Goal: Task Accomplishment & Management: Manage account settings

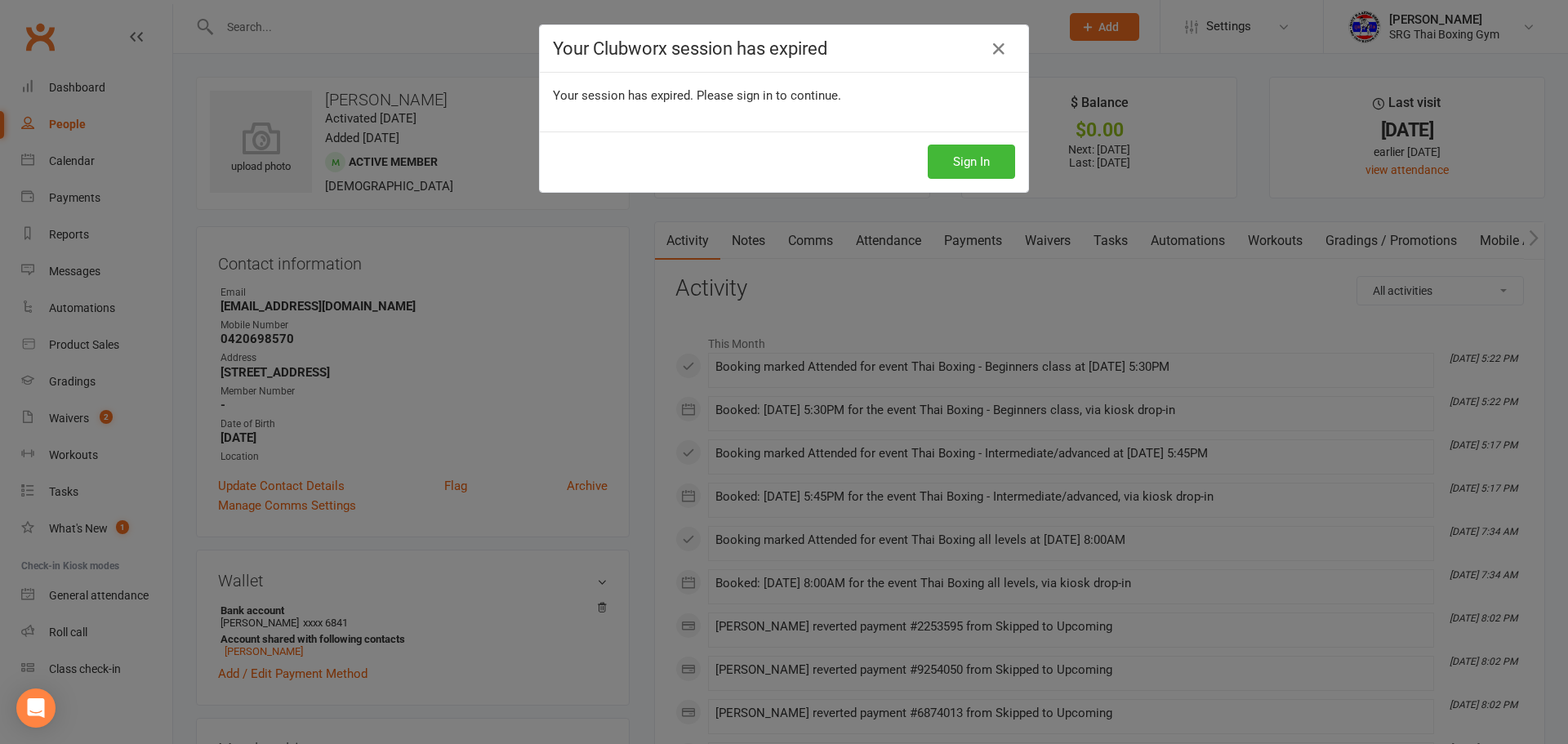
click at [974, 147] on button "Sign In" at bounding box center [971, 162] width 87 height 34
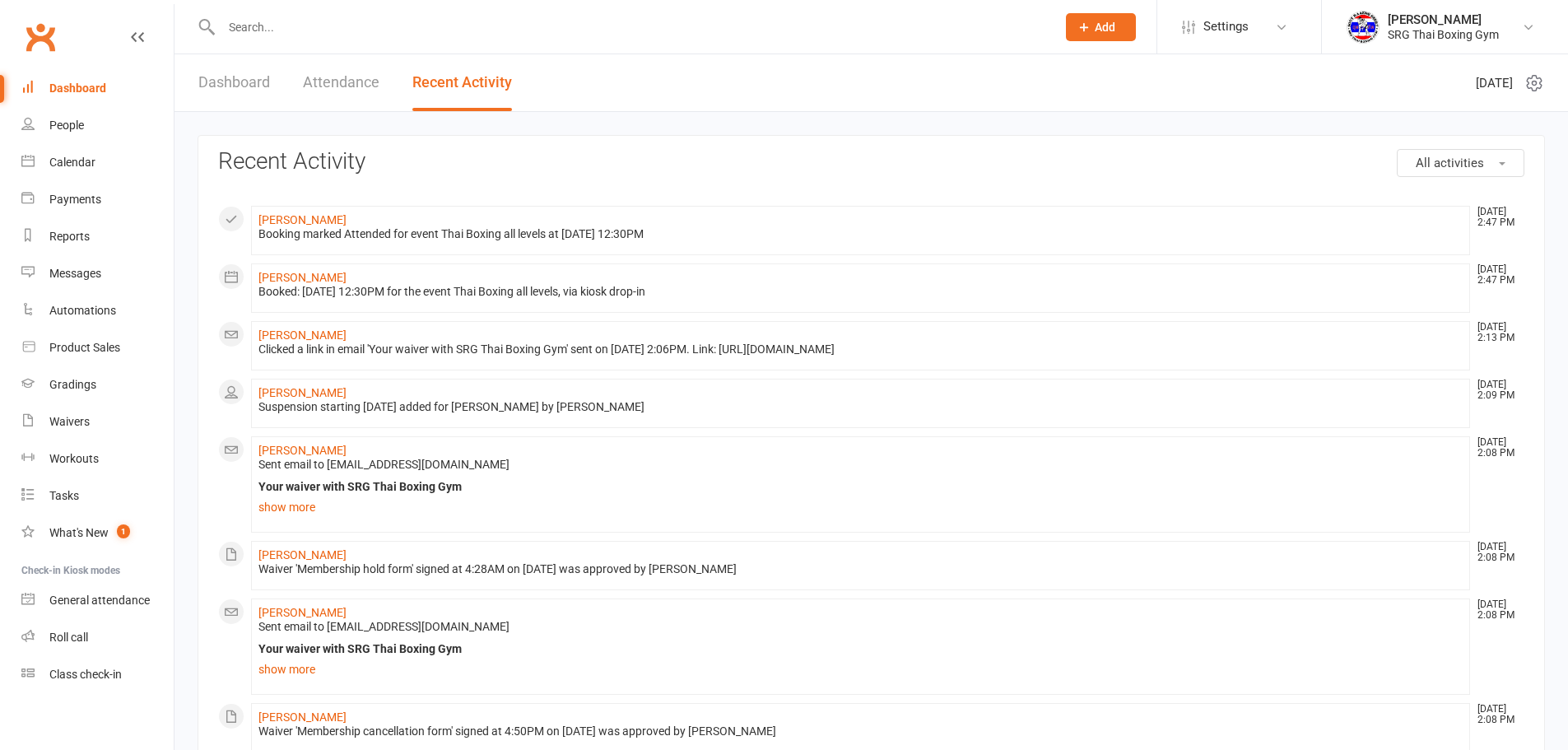
click at [320, 28] on input "text" at bounding box center [630, 27] width 828 height 23
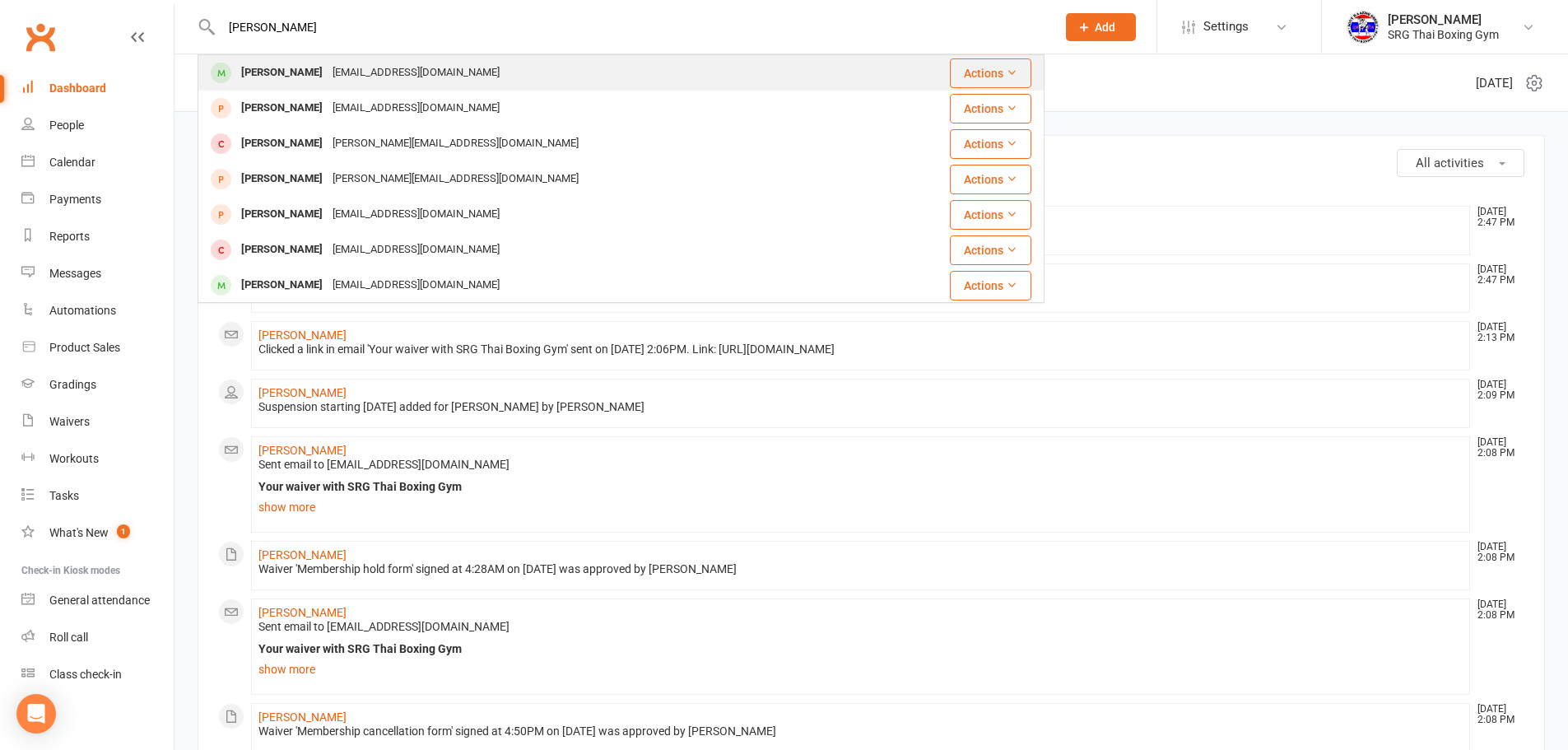
type input "[PERSON_NAME]"
click at [355, 66] on div "[EMAIL_ADDRESS][DOMAIN_NAME]" at bounding box center [415, 73] width 177 height 24
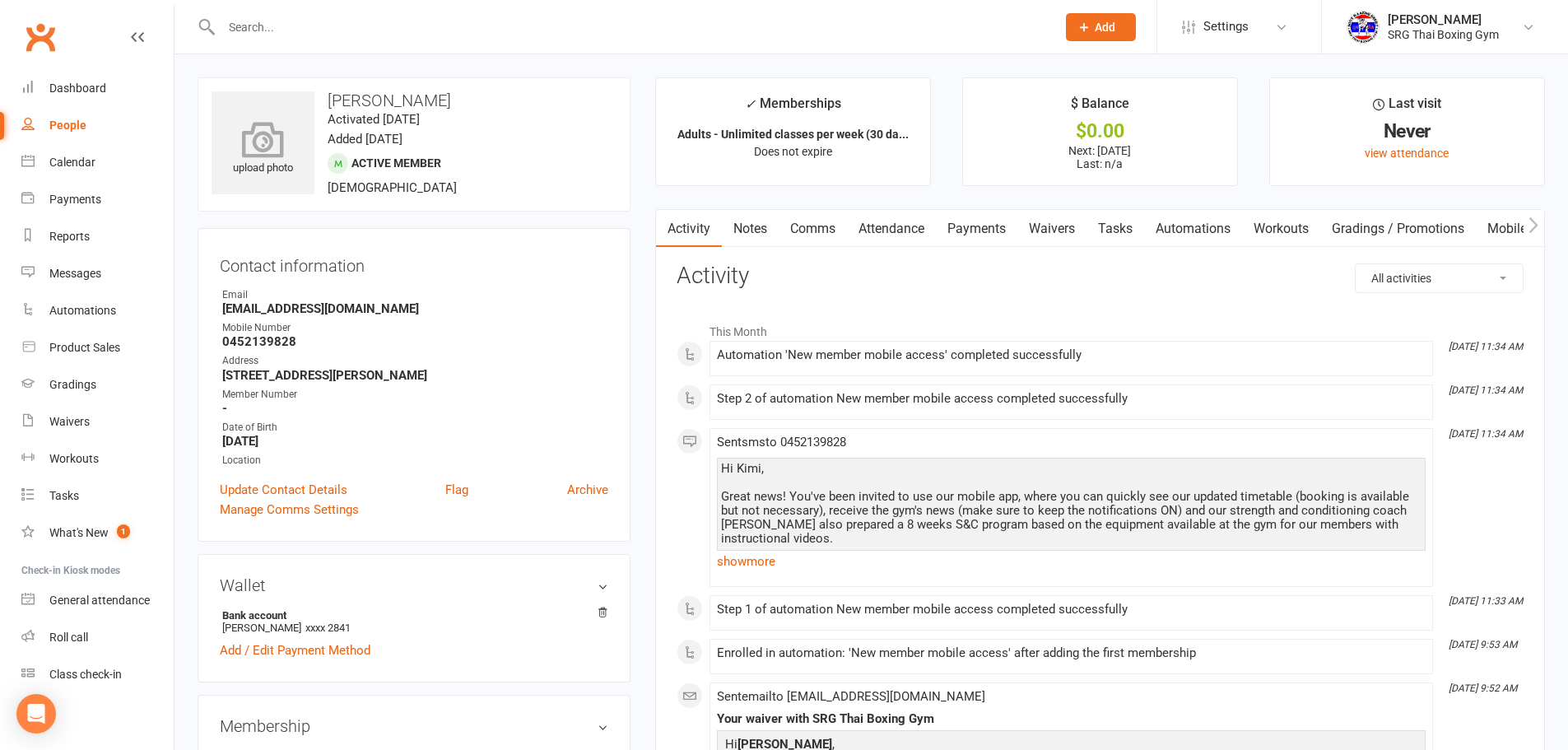
click at [270, 126] on icon at bounding box center [264, 139] width 114 height 36
click at [79, 86] on div "Dashboard" at bounding box center [78, 88] width 57 height 13
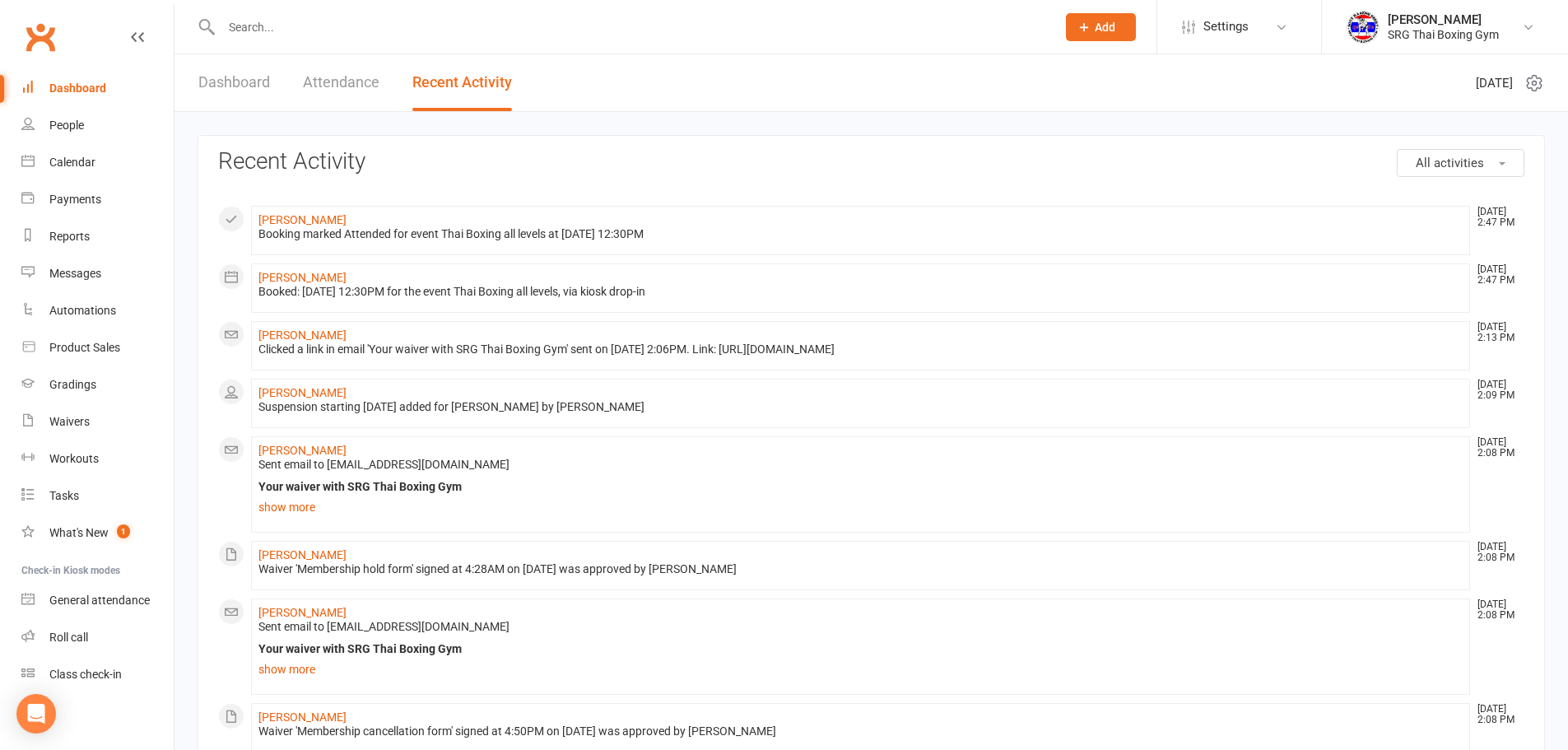
drag, startPoint x: 253, startPoint y: 9, endPoint x: 260, endPoint y: 19, distance: 12.2
click at [258, 17] on div at bounding box center [621, 27] width 847 height 53
click at [260, 19] on input "text" at bounding box center [630, 27] width 828 height 23
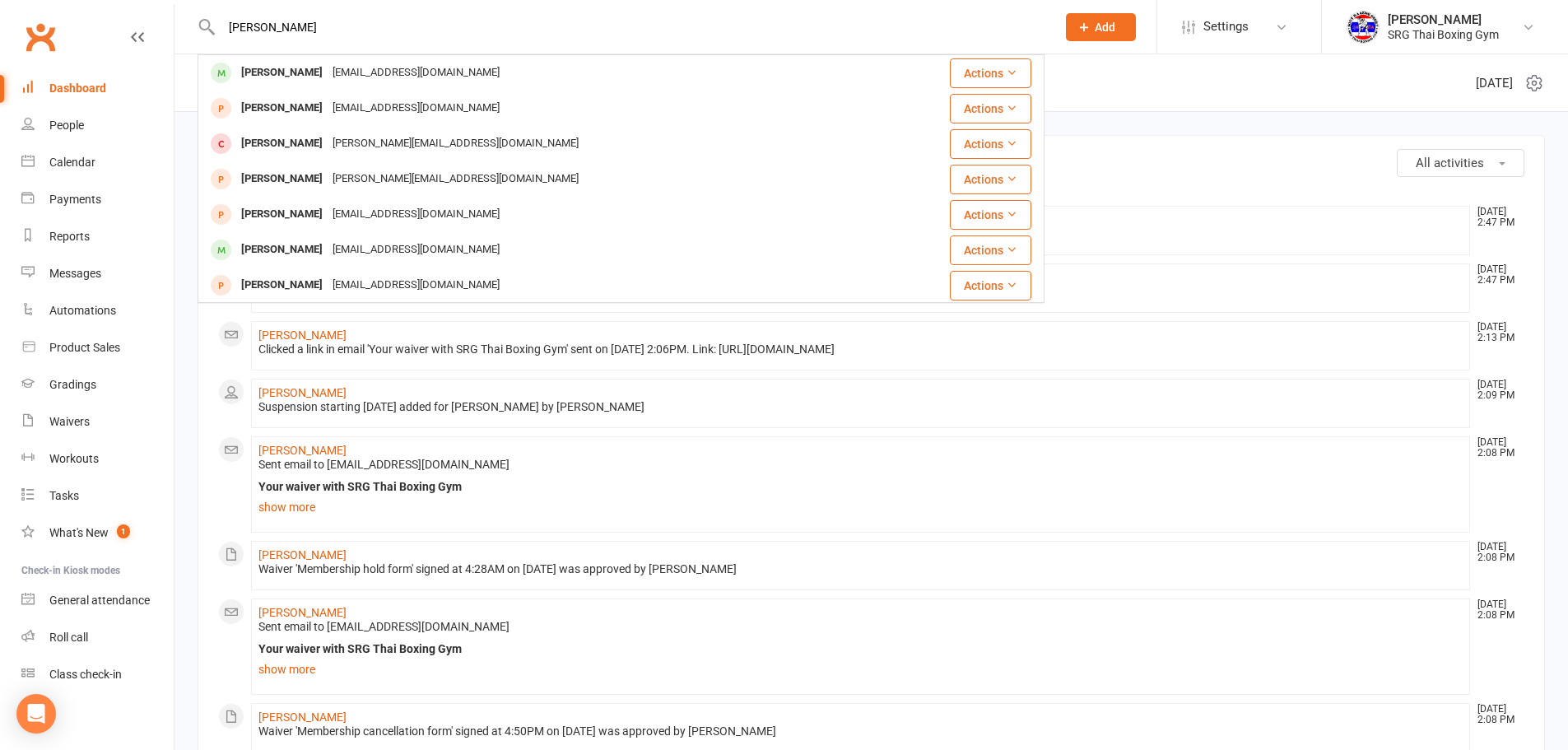
type input "[PERSON_NAME]"
click at [487, 52] on div "[PERSON_NAME] [PERSON_NAME] [EMAIL_ADDRESS][DOMAIN_NAME] Actions [PERSON_NAME] …" at bounding box center [621, 27] width 847 height 53
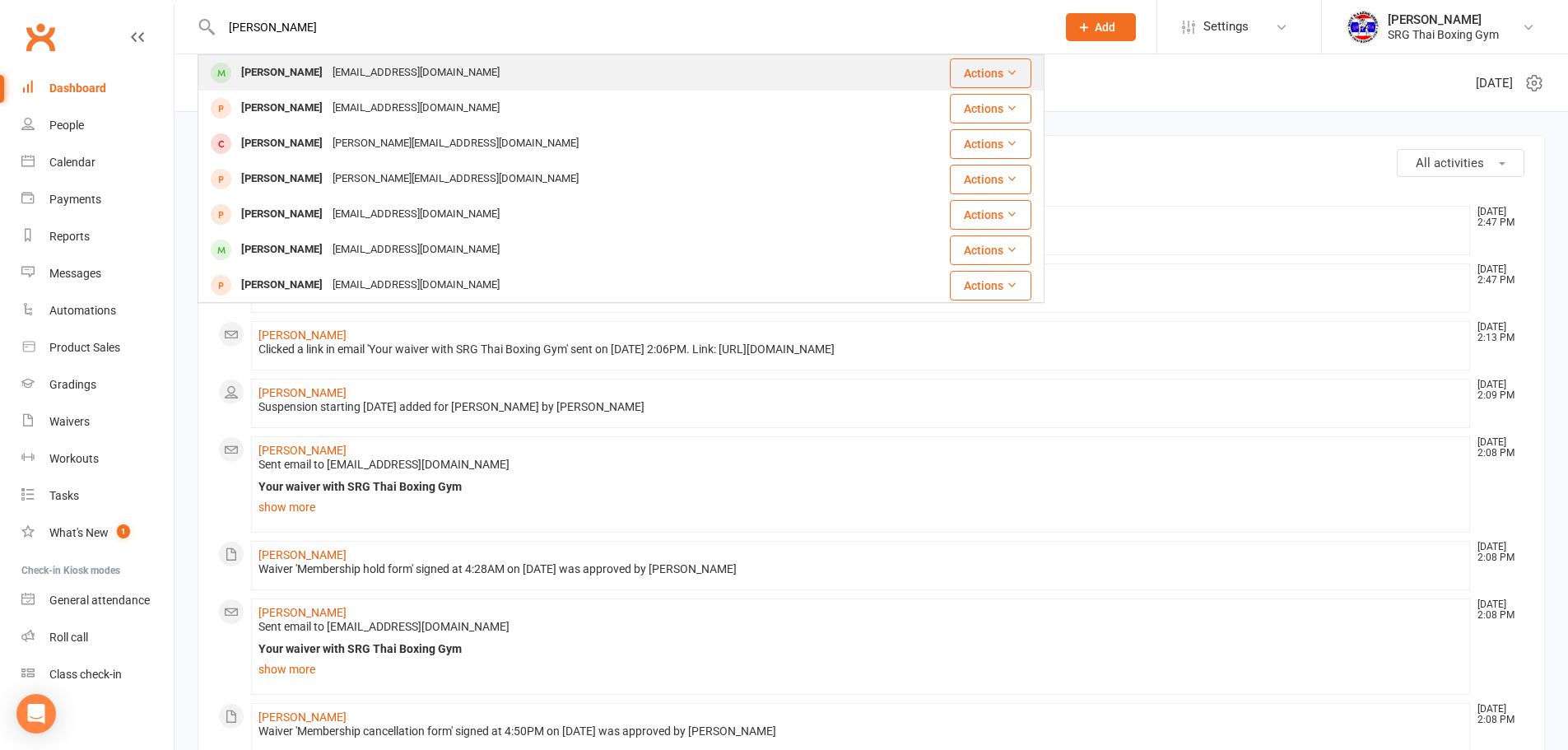
click at [471, 82] on div "[PERSON_NAME] [EMAIL_ADDRESS][DOMAIN_NAME]" at bounding box center [539, 72] width 679 height 34
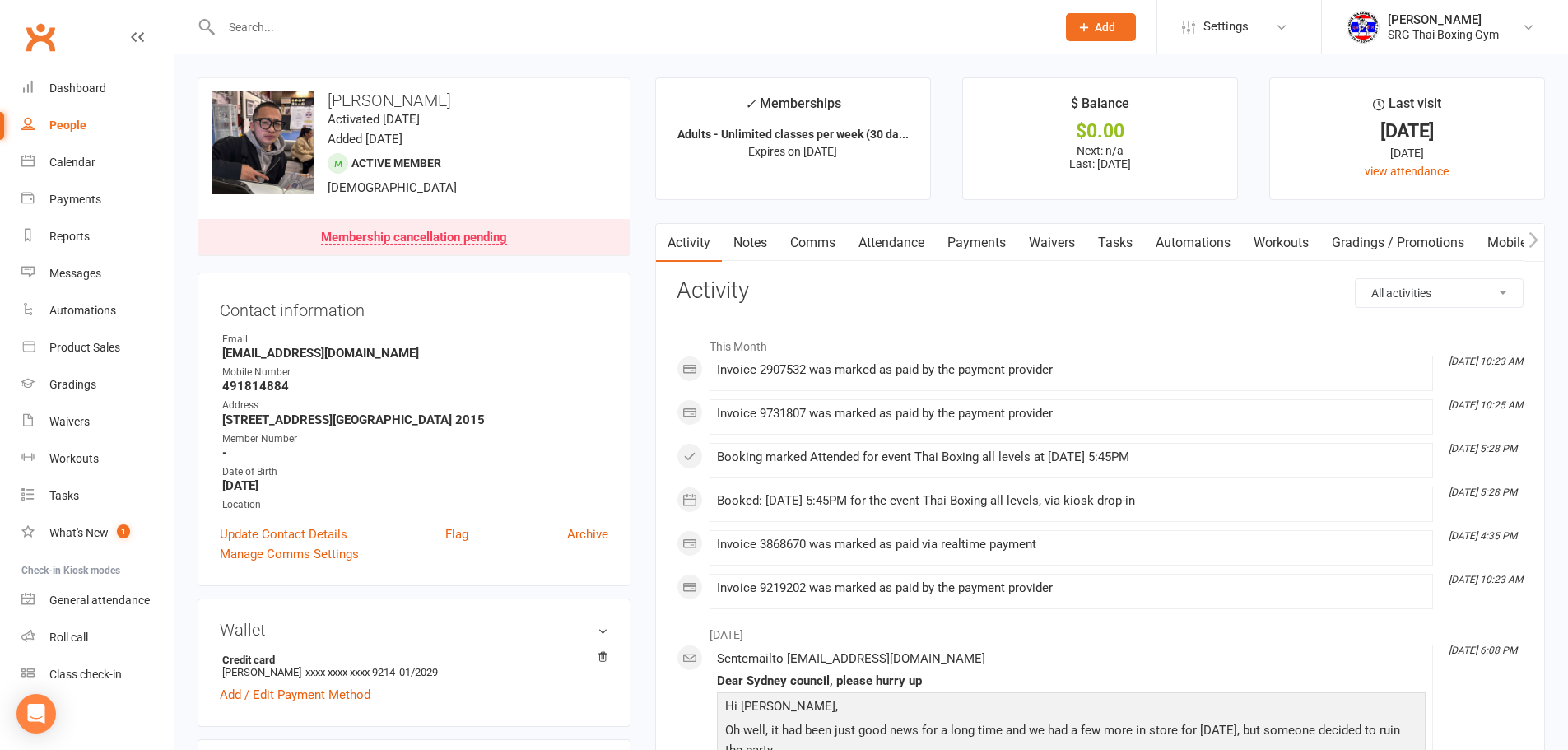
click at [1074, 245] on link "Waivers" at bounding box center [1052, 243] width 69 height 38
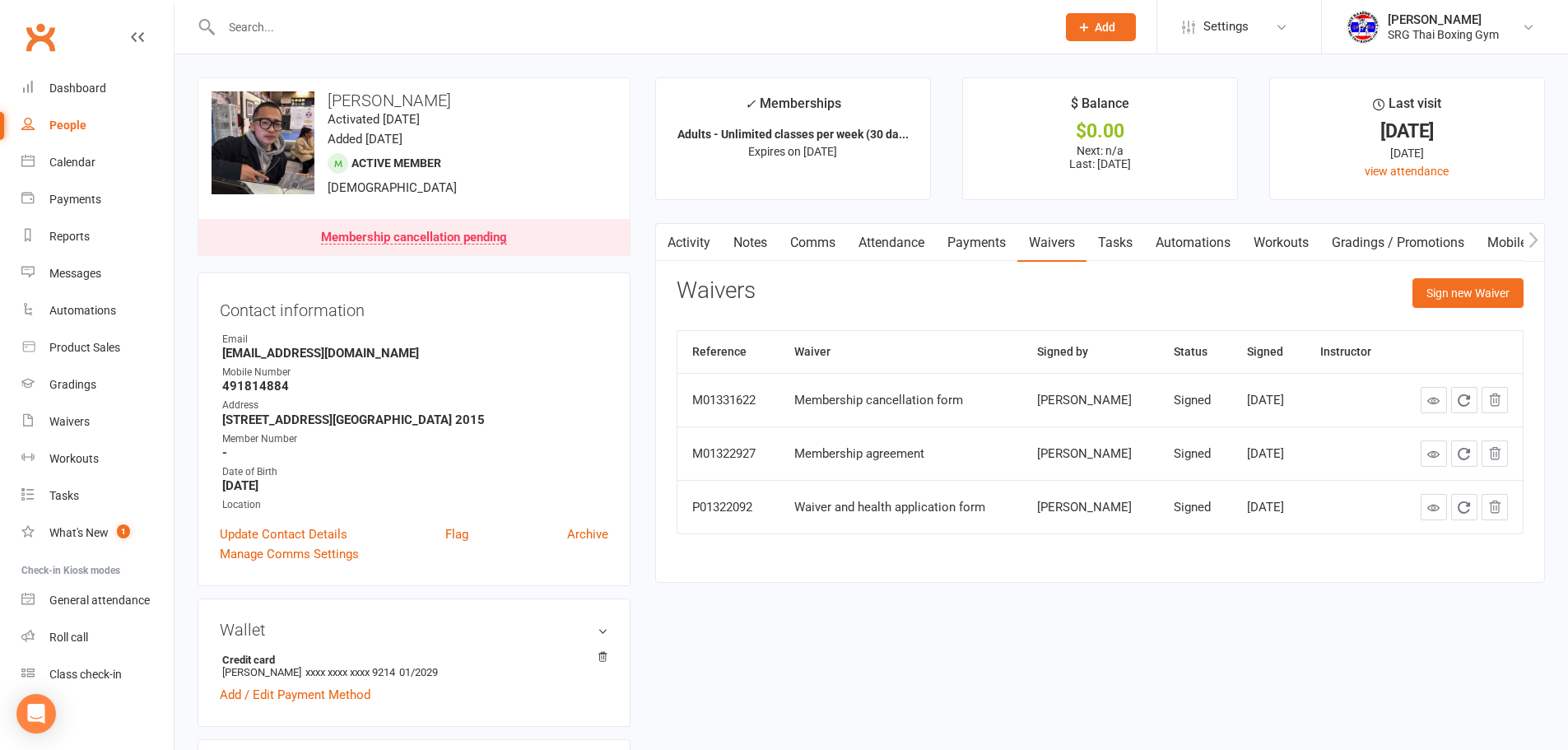
click at [1000, 232] on link "Payments" at bounding box center [977, 243] width 82 height 38
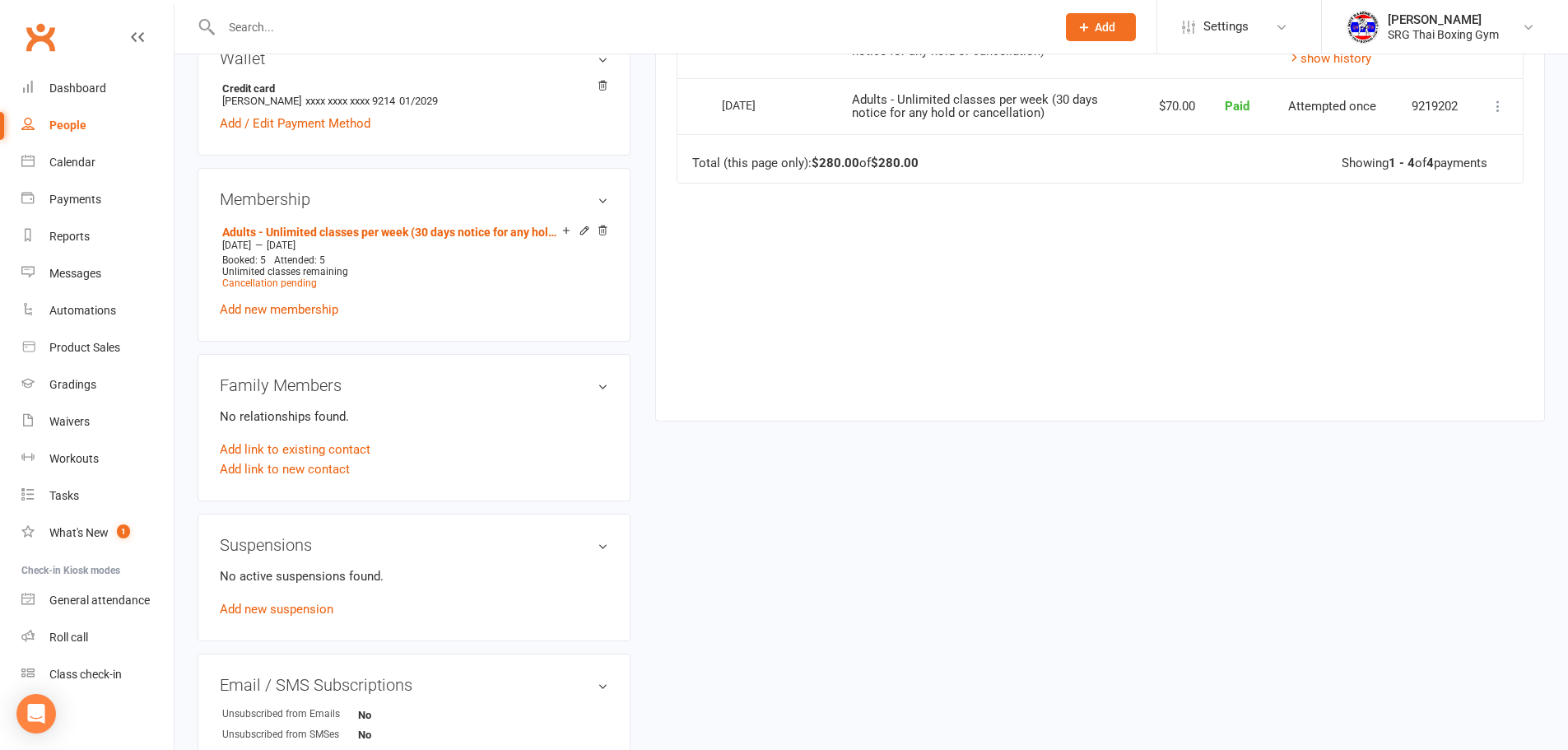
scroll to position [165, 0]
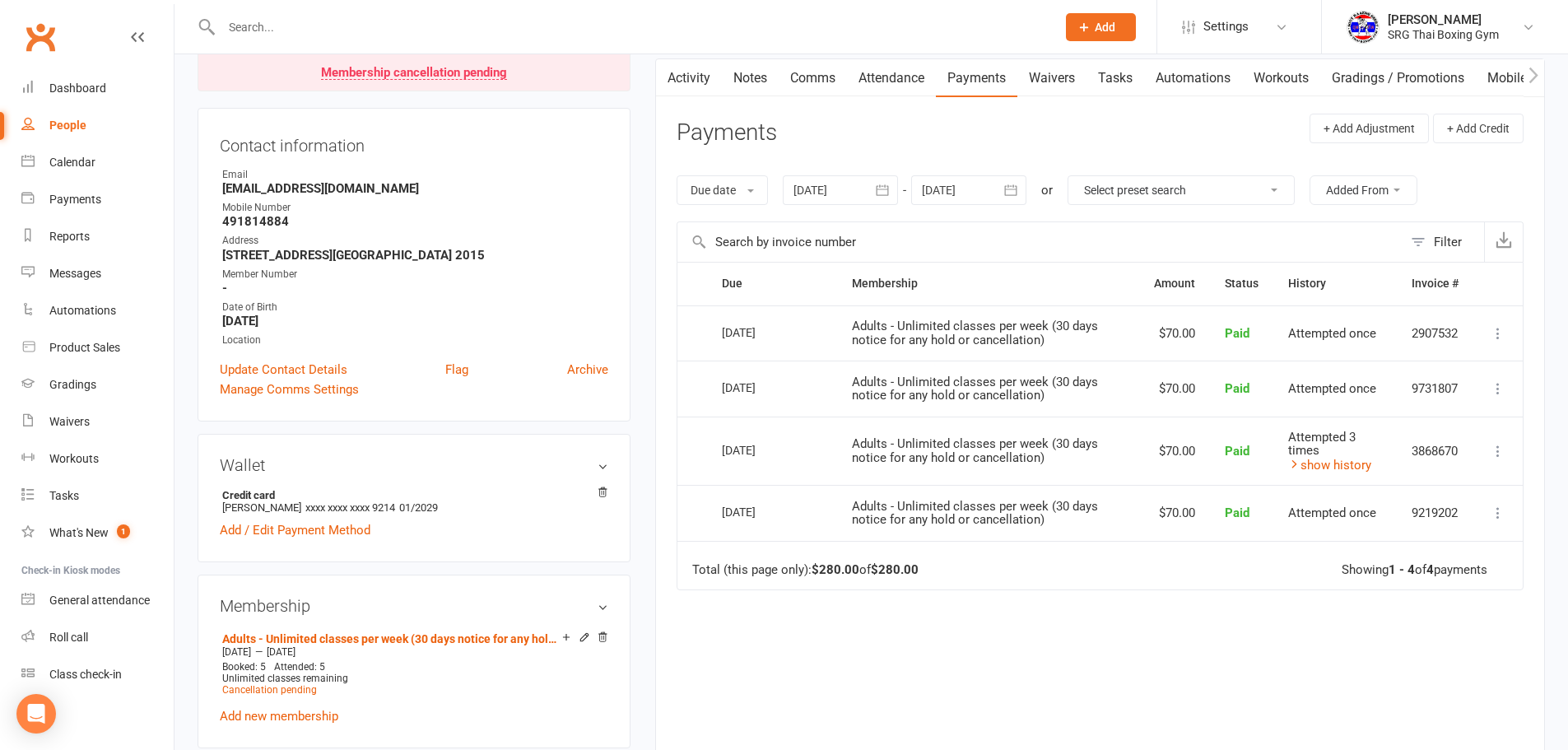
drag, startPoint x: 776, startPoint y: 516, endPoint x: 793, endPoint y: 511, distance: 17.7
click at [734, 505] on div "[DATE]" at bounding box center [760, 512] width 76 height 26
click at [850, 640] on div "Due Contact Membership Amount Status History Invoice # Select this [DATE] [PERS…" at bounding box center [1100, 532] width 847 height 541
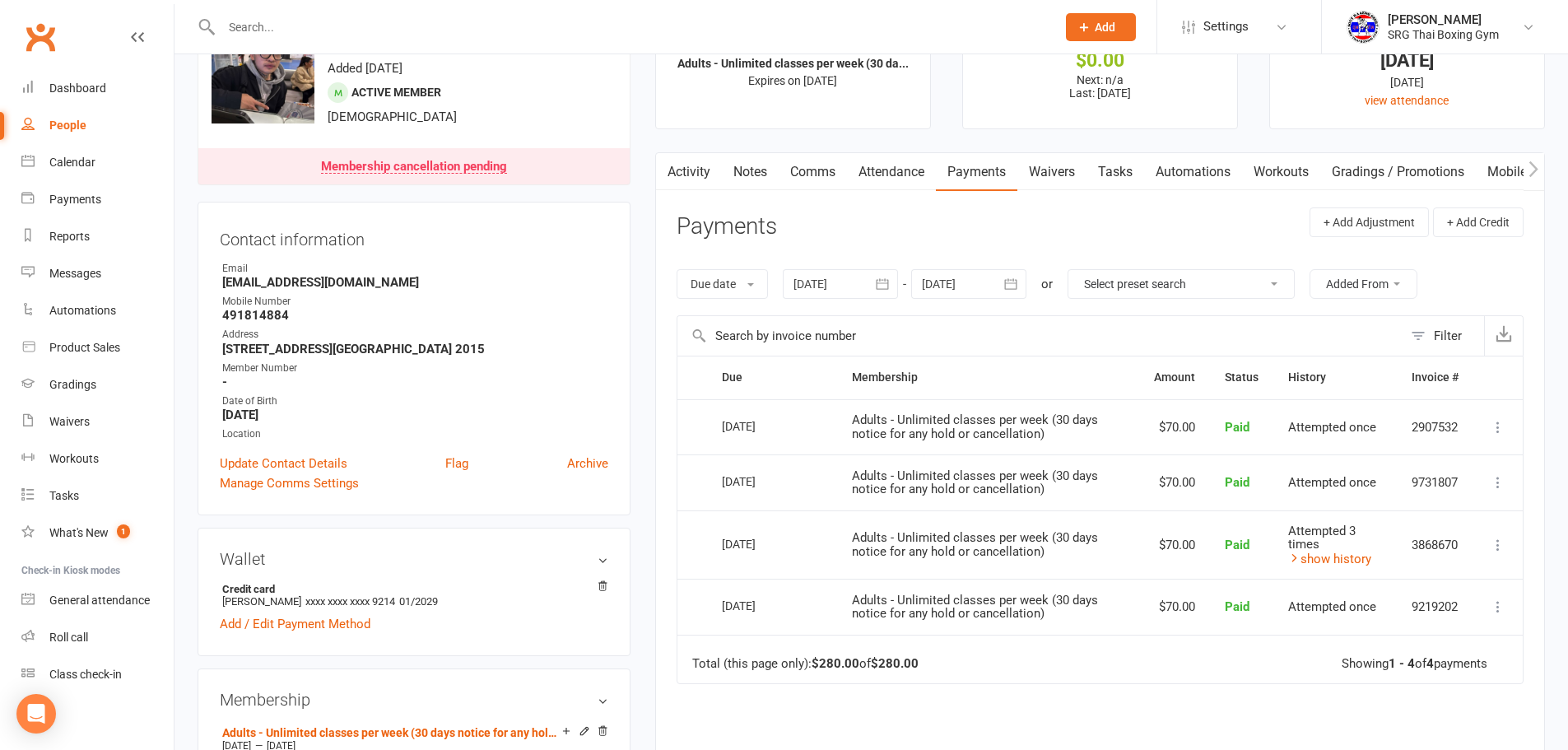
scroll to position [0, 0]
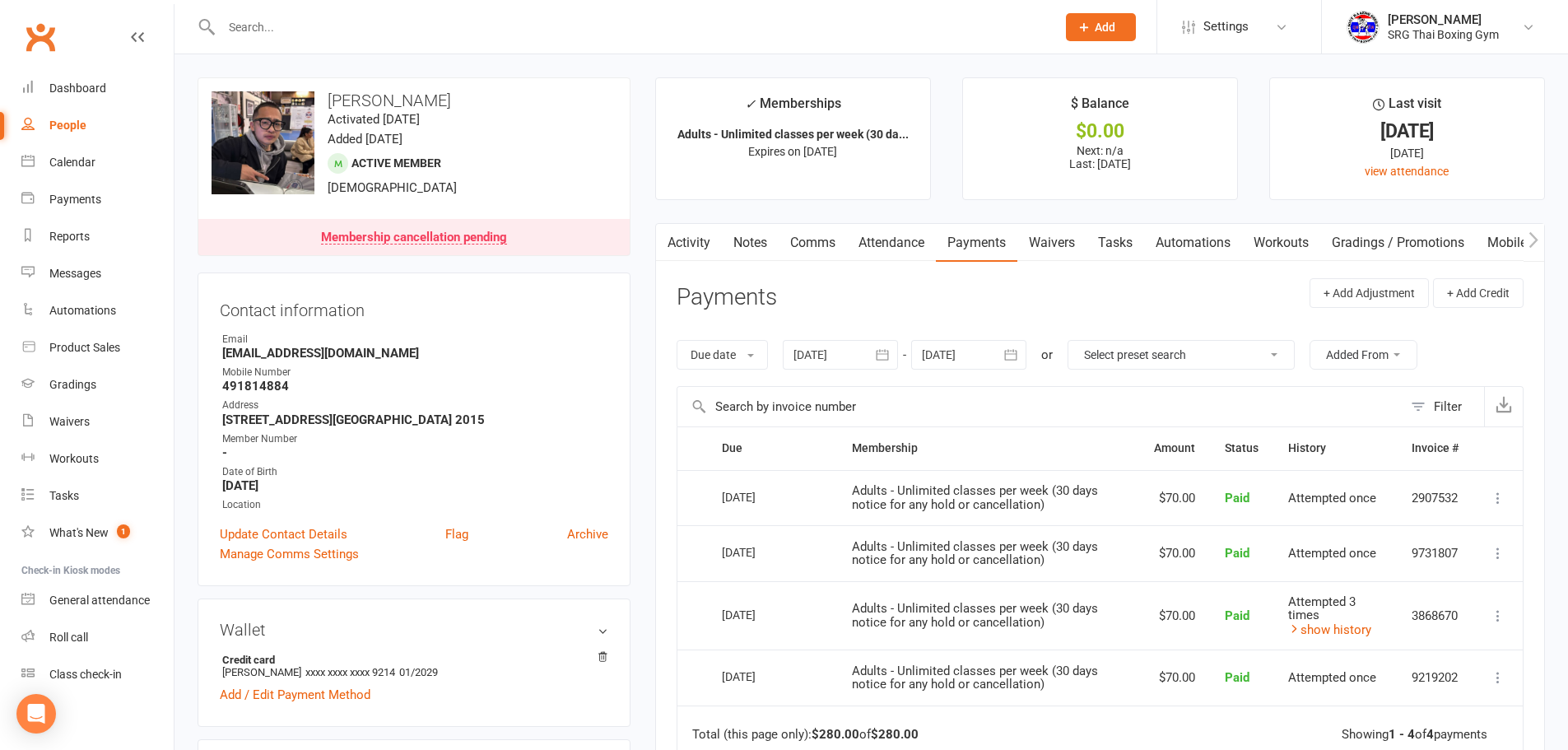
click at [1290, 397] on input "text" at bounding box center [1040, 407] width 725 height 40
click at [1025, 235] on link "Waivers" at bounding box center [1052, 243] width 69 height 38
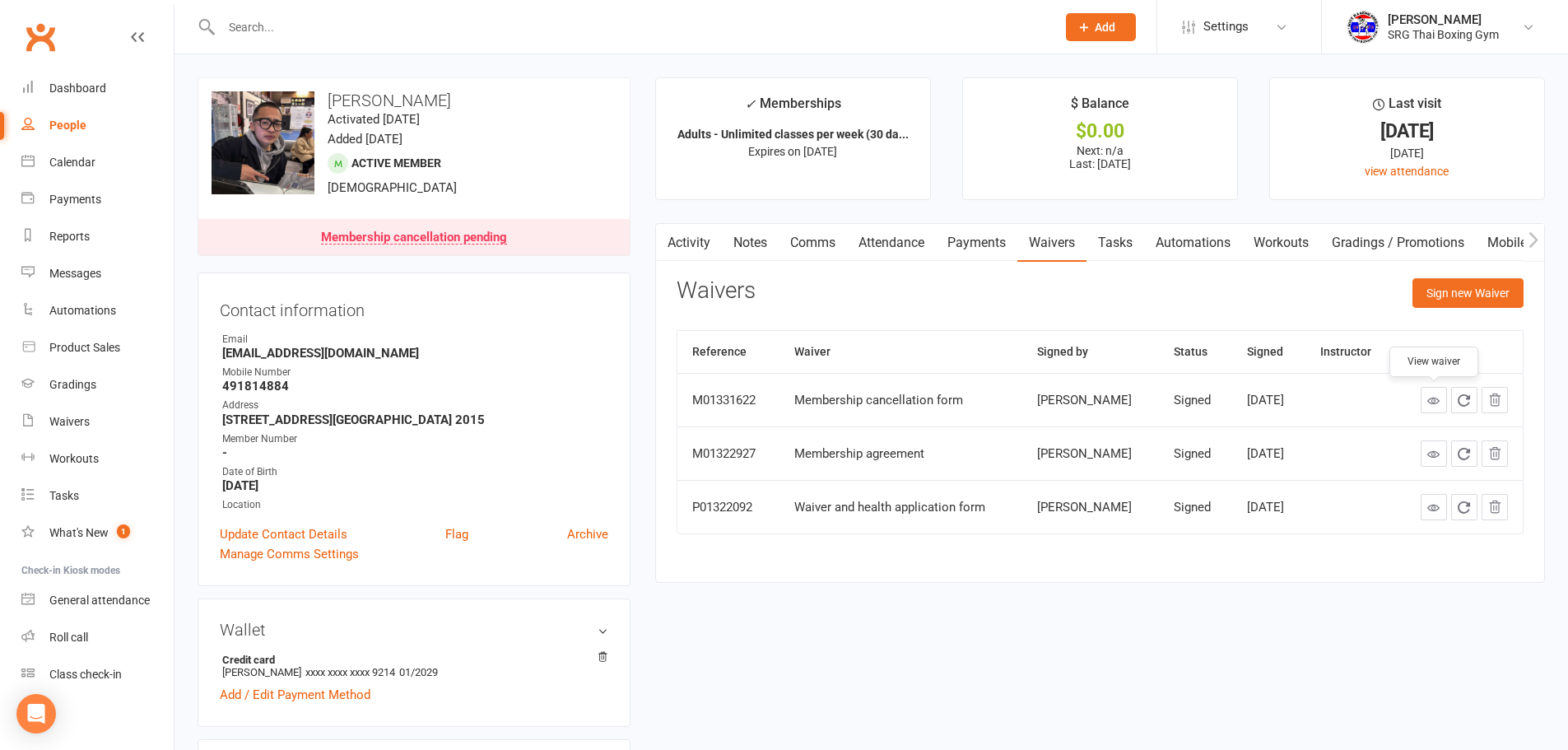
click at [1438, 402] on icon at bounding box center [1434, 400] width 12 height 12
drag, startPoint x: 1429, startPoint y: 396, endPoint x: 1472, endPoint y: 423, distance: 50.8
click at [1472, 423] on td at bounding box center [1459, 400] width 128 height 53
click at [1429, 455] on icon at bounding box center [1434, 454] width 12 height 12
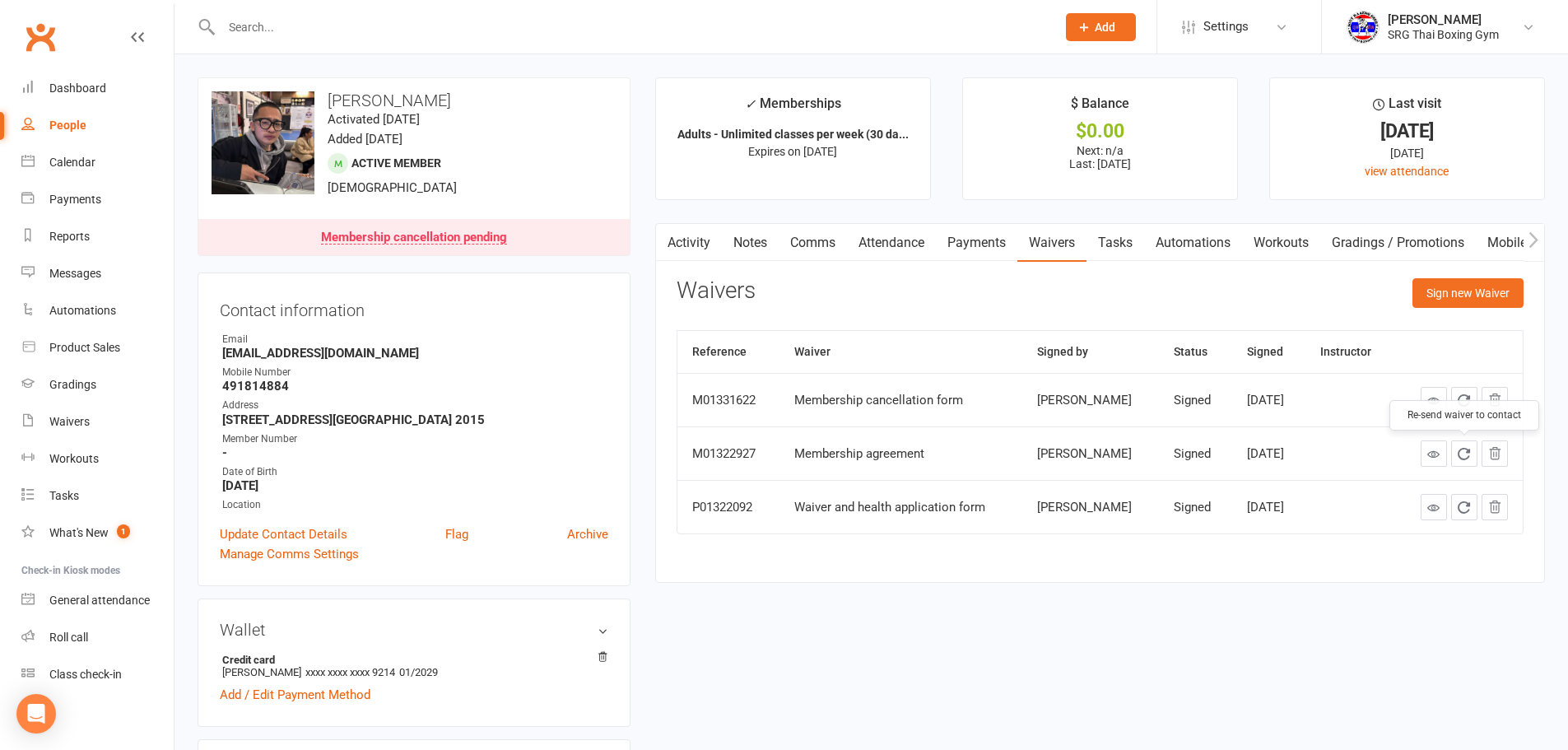
click at [1474, 457] on button "button" at bounding box center [1465, 453] width 27 height 27
click at [33, 709] on icon "Open Intercom Messenger" at bounding box center [36, 714] width 19 height 22
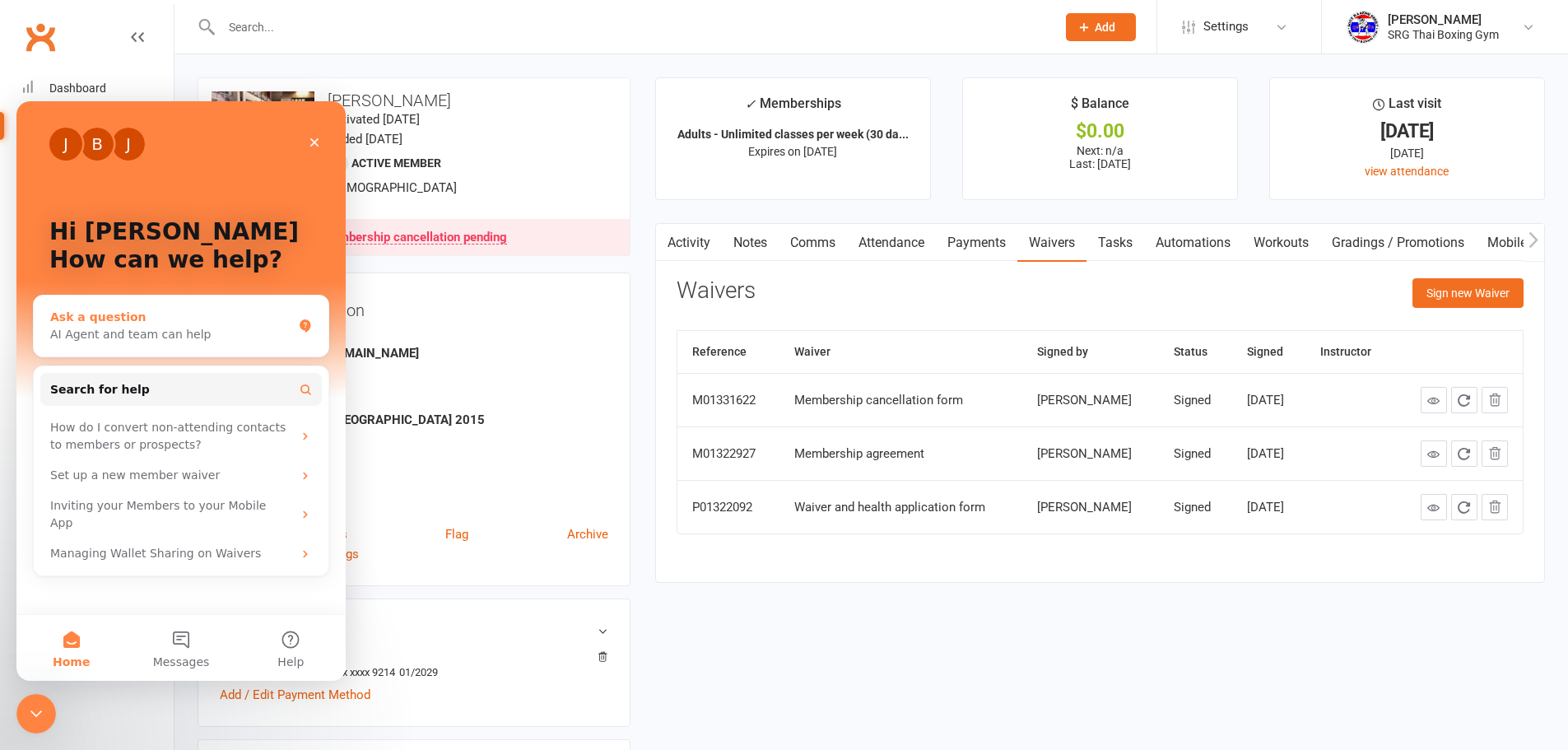
click at [237, 313] on div "Ask a question" at bounding box center [171, 317] width 242 height 17
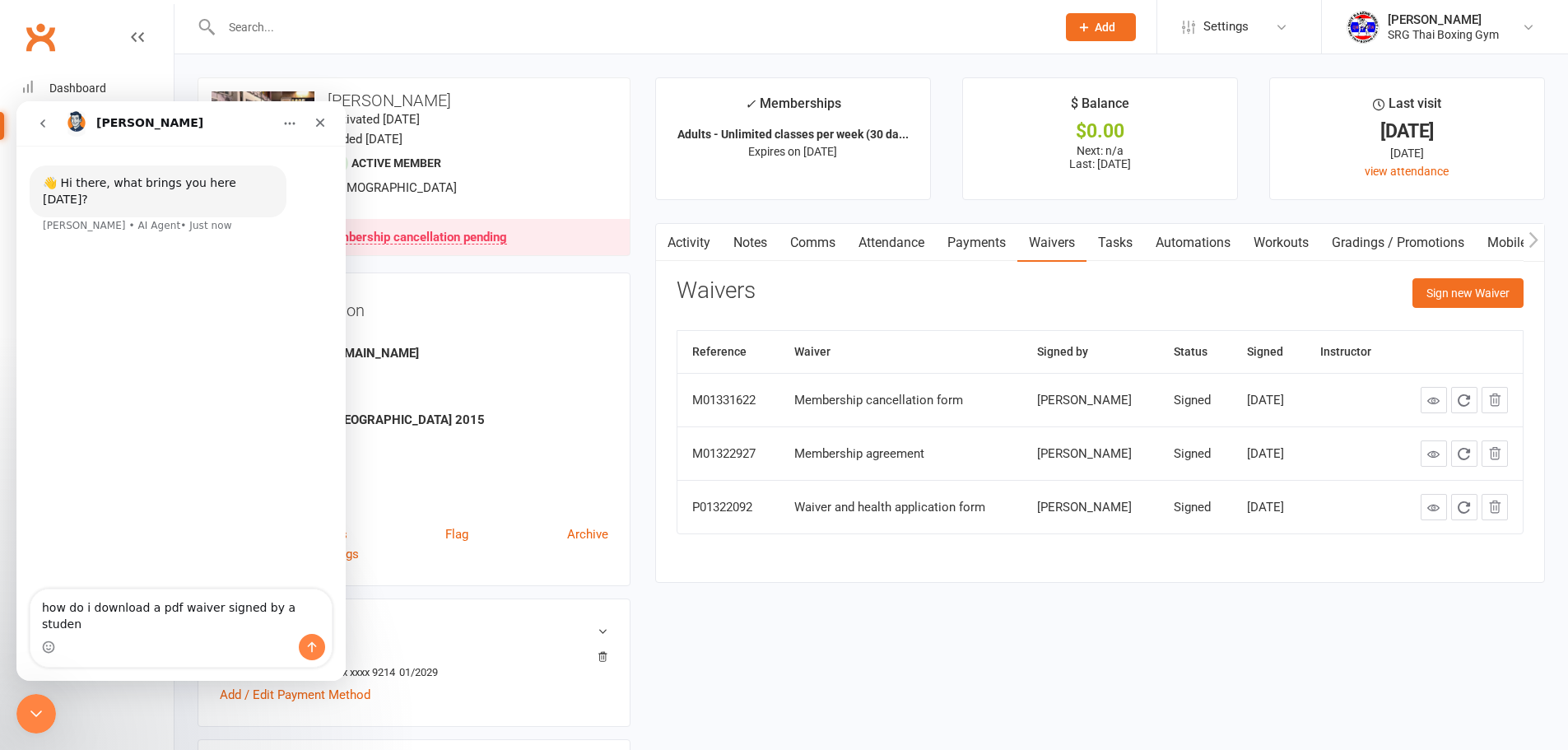
type textarea "how do i download a pdf waiver signed by a student"
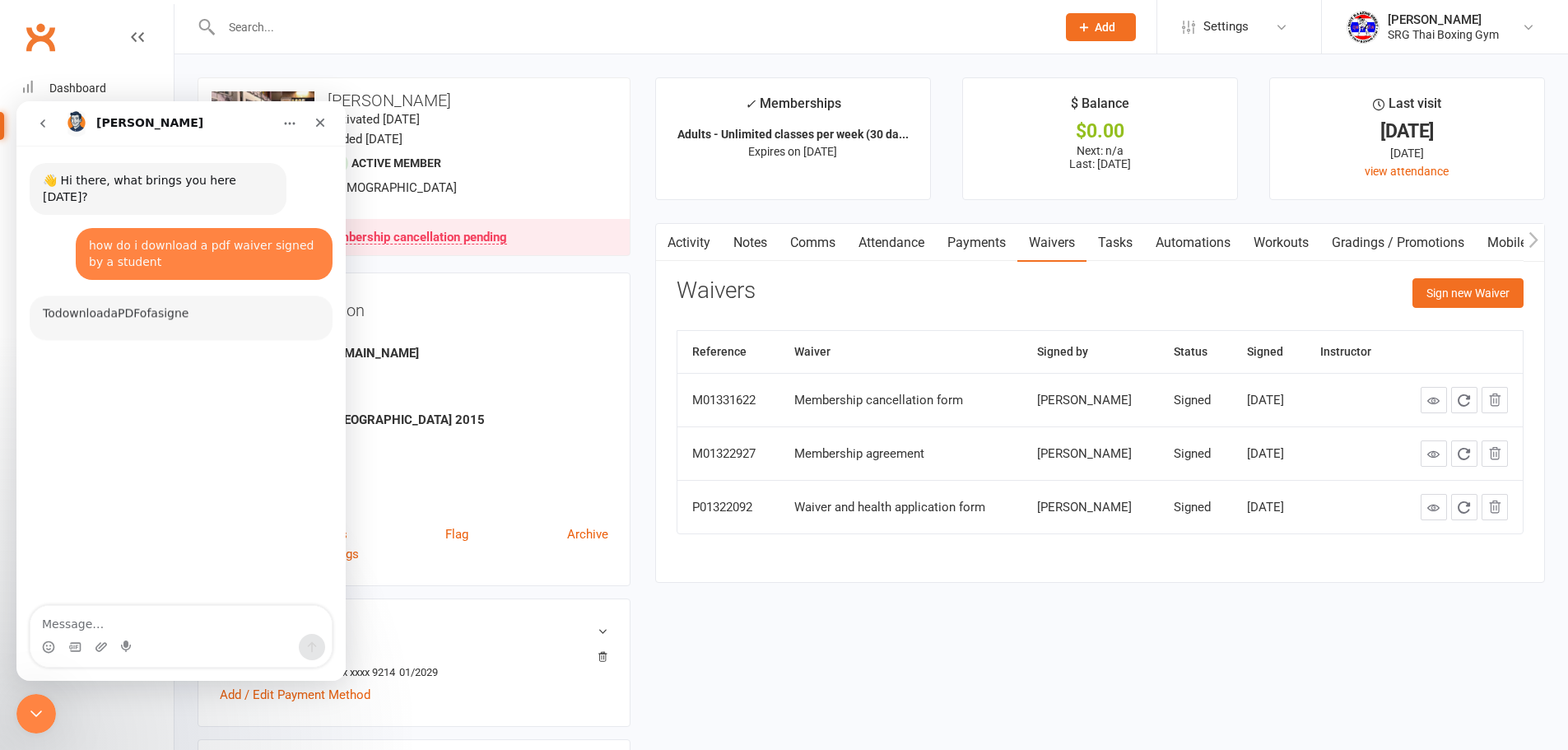
scroll to position [73, 0]
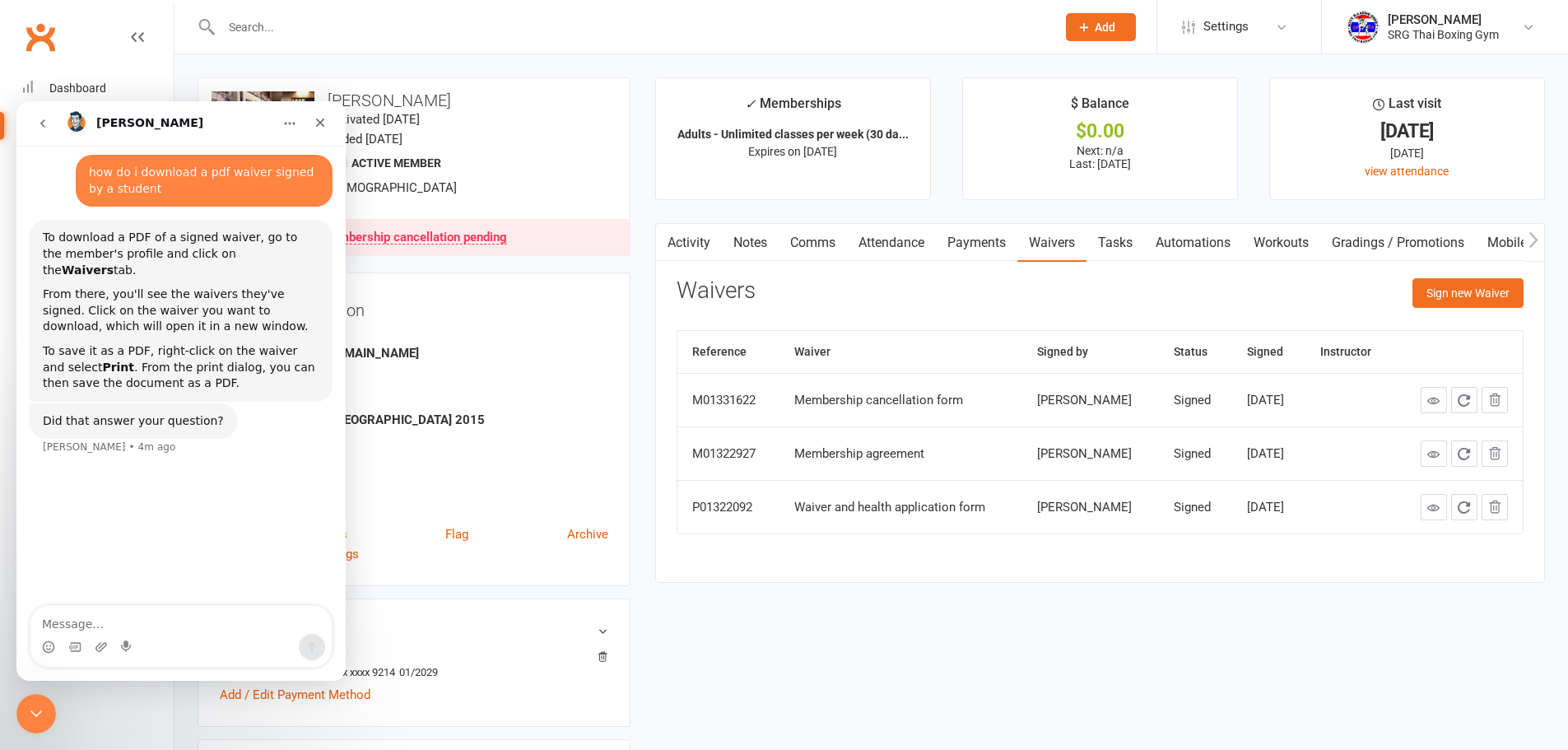
click at [895, 245] on link "Attendance" at bounding box center [891, 243] width 89 height 38
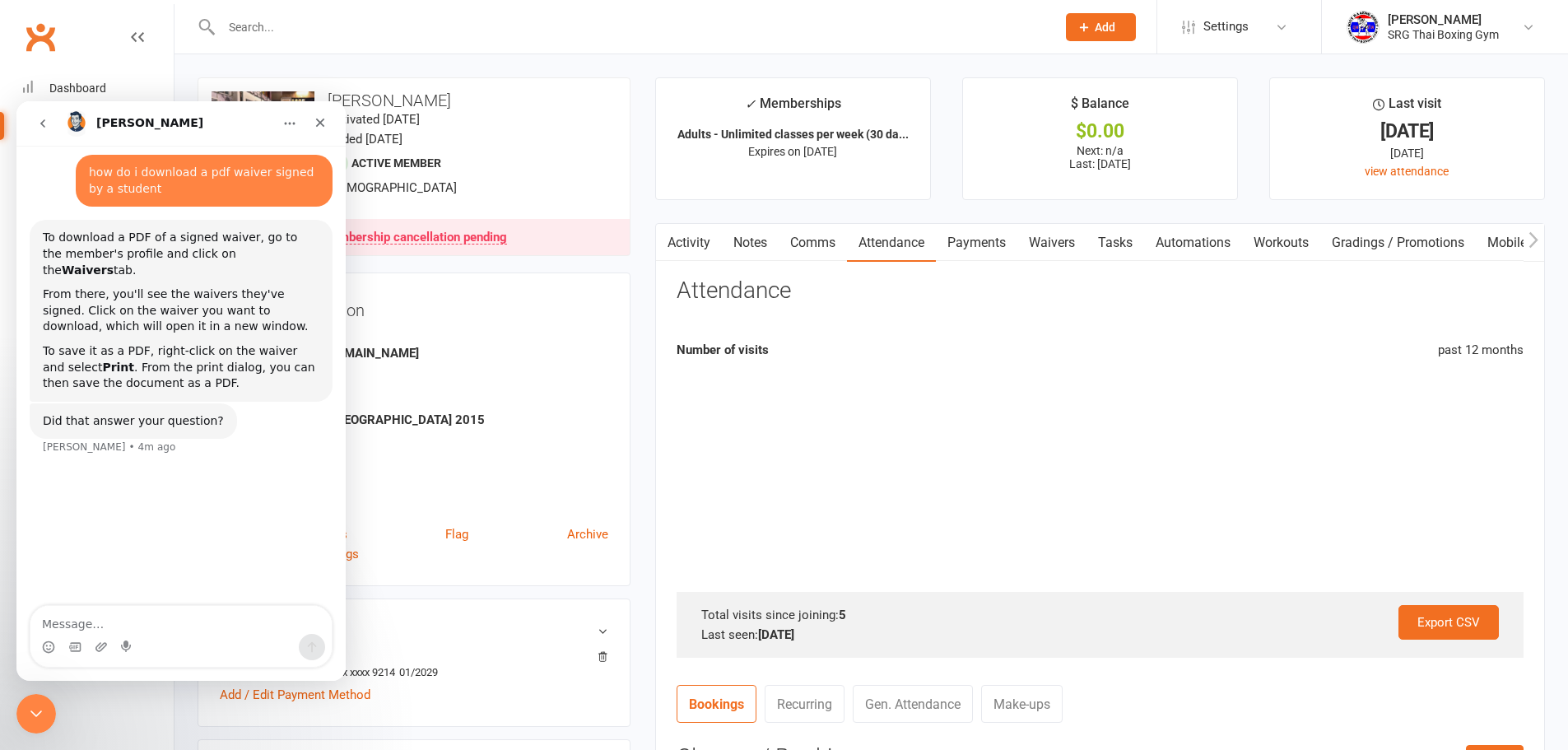
click at [955, 246] on link "Payments" at bounding box center [977, 243] width 82 height 38
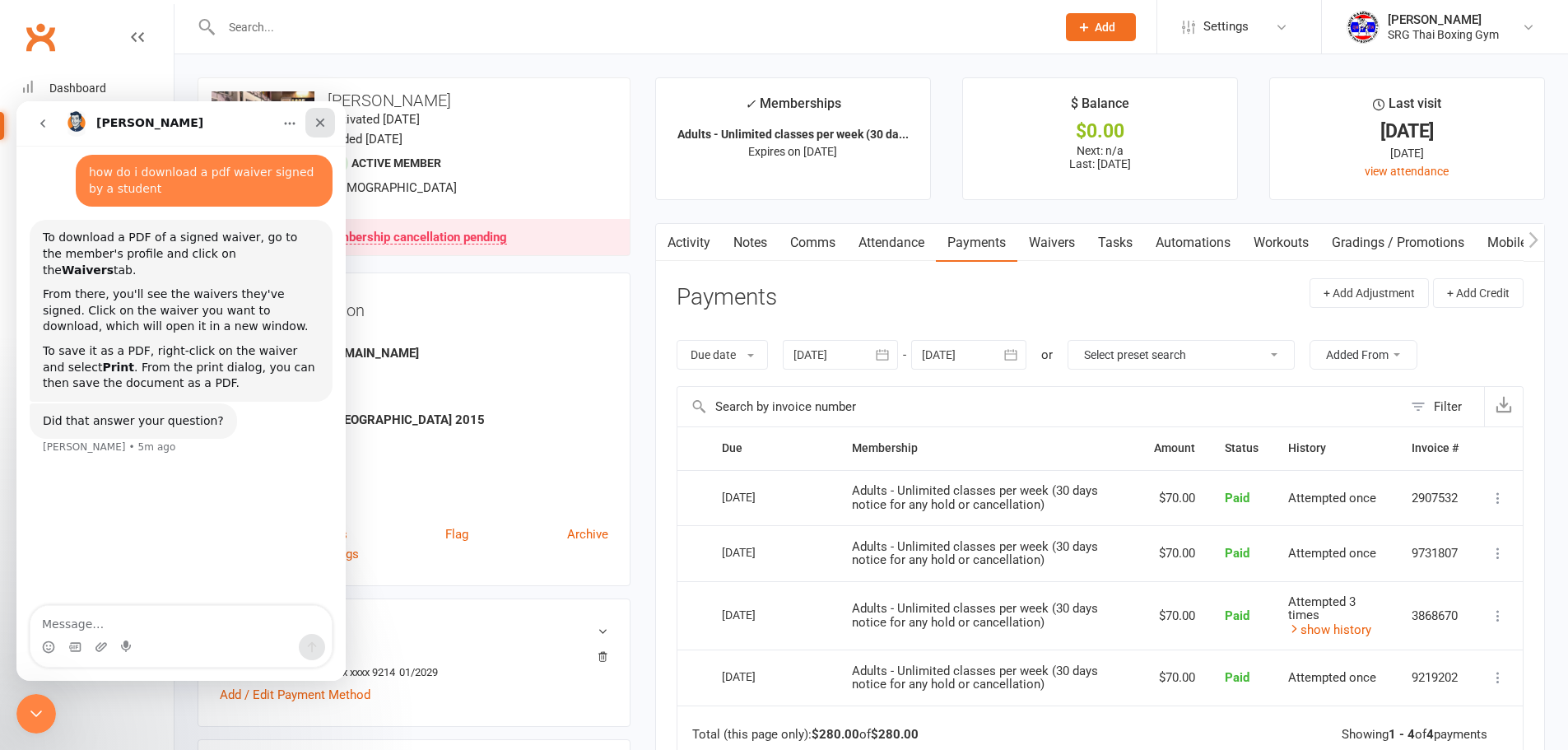
click at [321, 122] on icon "Close" at bounding box center [321, 123] width 9 height 9
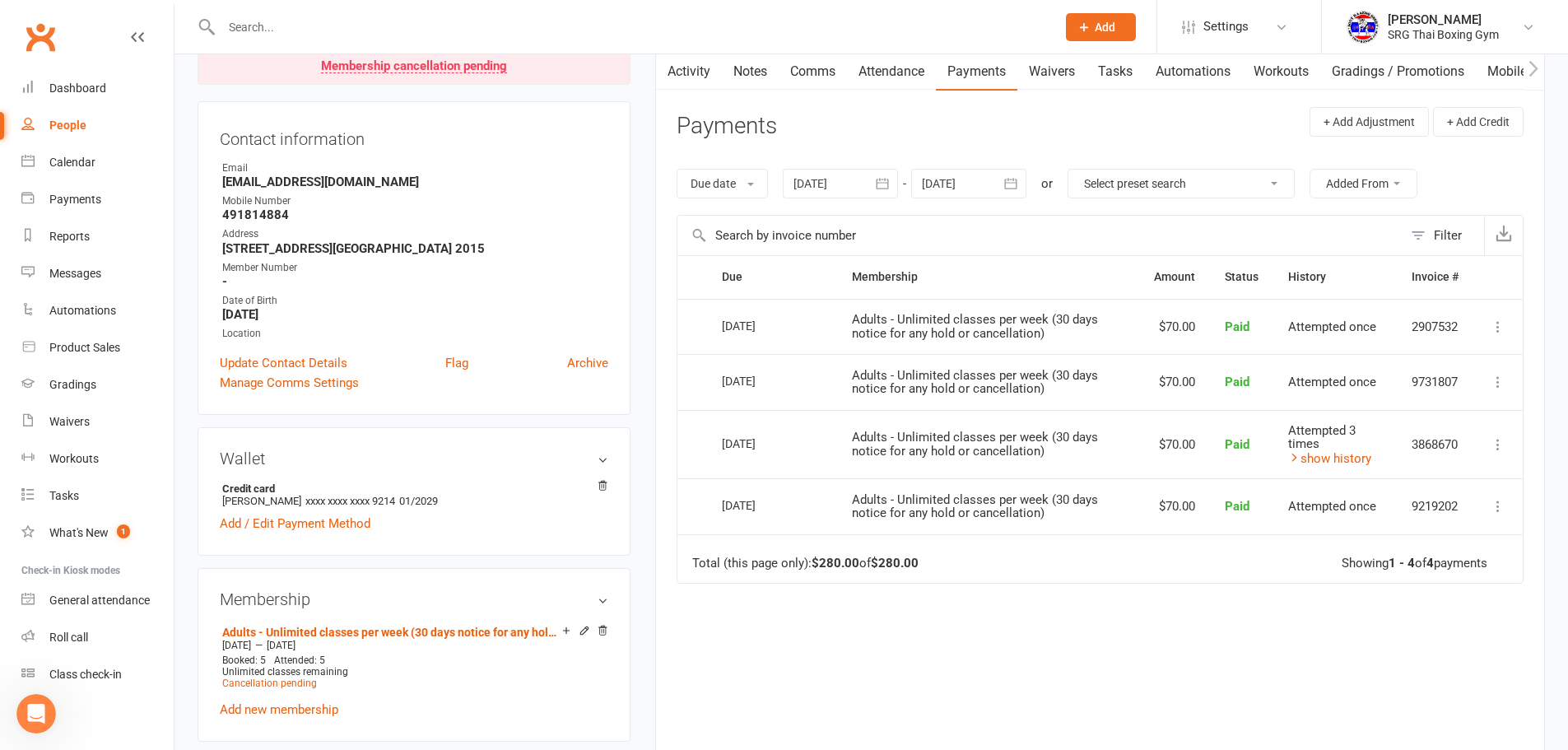
scroll to position [165, 0]
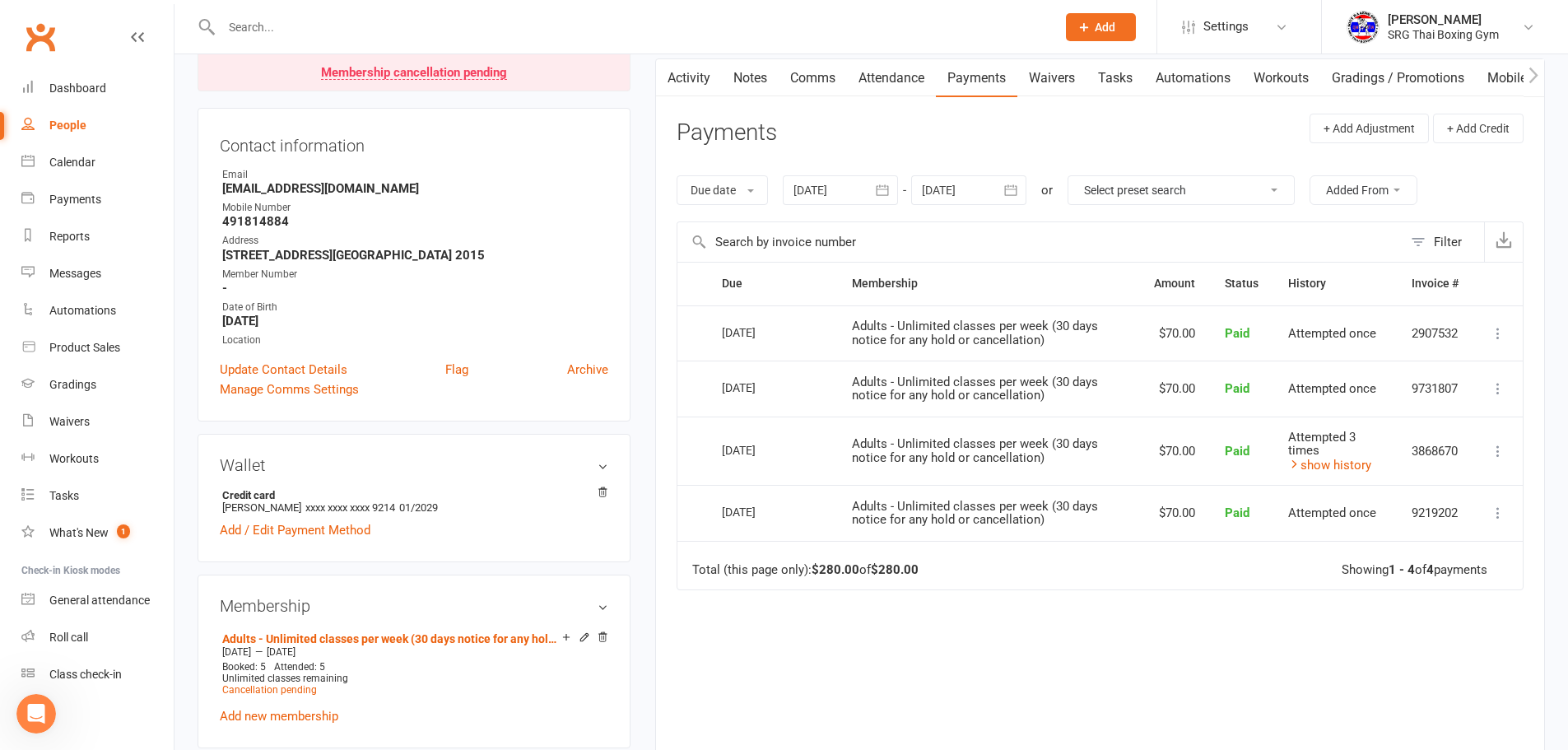
click at [935, 198] on div at bounding box center [969, 190] width 116 height 29
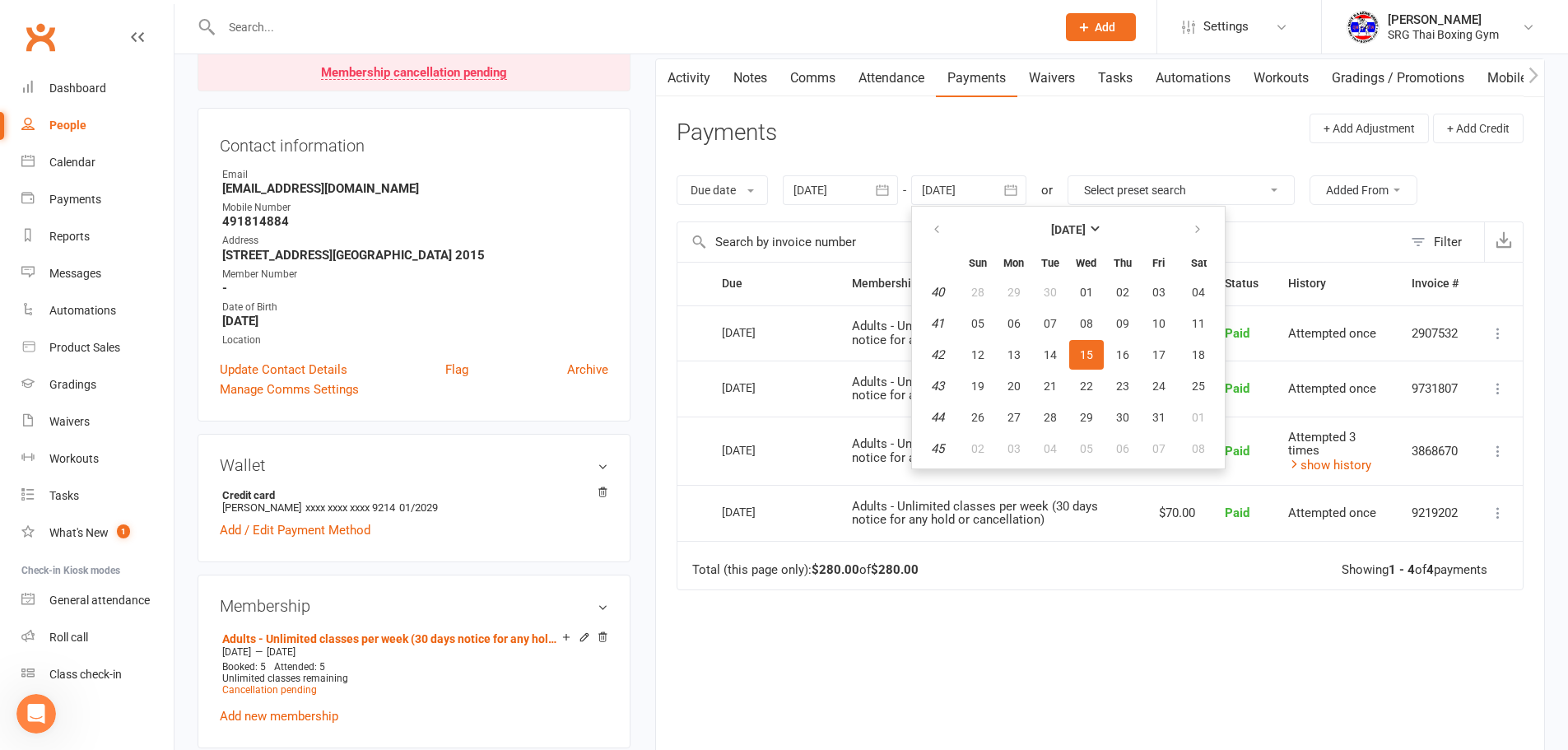
click at [868, 203] on div at bounding box center [840, 190] width 116 height 29
click at [805, 234] on icon "button" at bounding box center [808, 229] width 11 height 13
click at [835, 286] on button "01" at bounding box center [850, 292] width 34 height 29
type input "[DATE]"
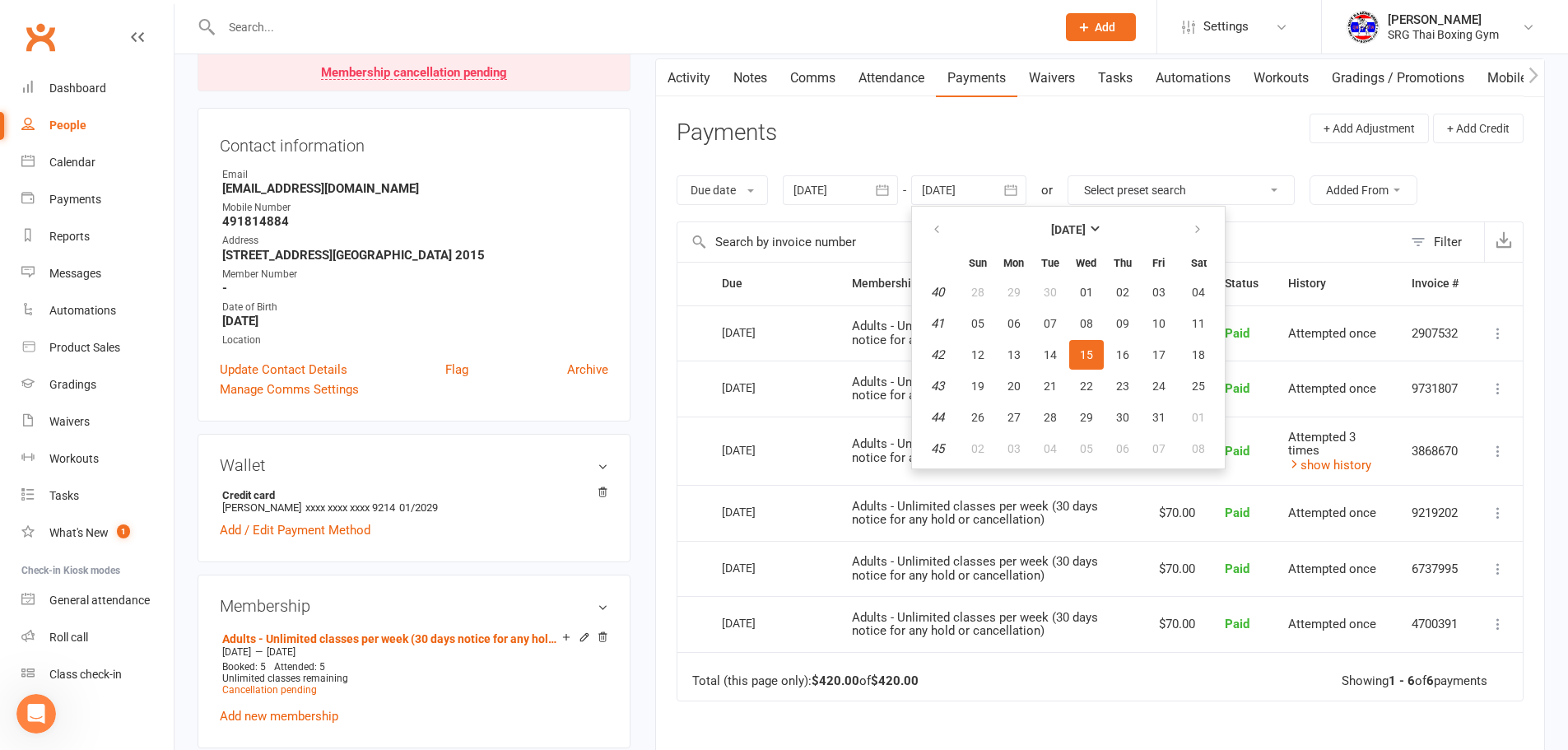
click at [761, 483] on td "[DATE]" at bounding box center [772, 451] width 130 height 69
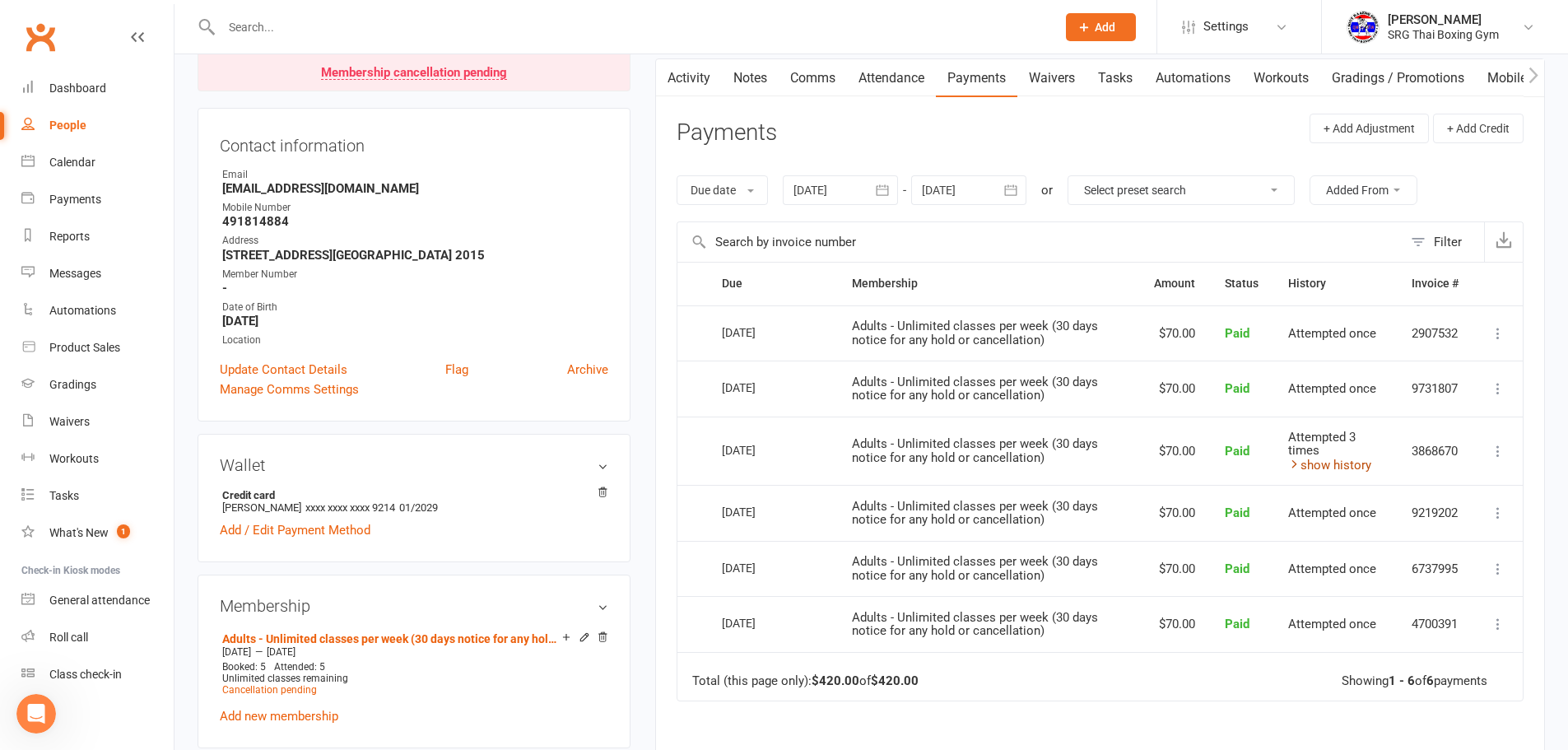
click at [1312, 461] on link "show history" at bounding box center [1330, 465] width 83 height 15
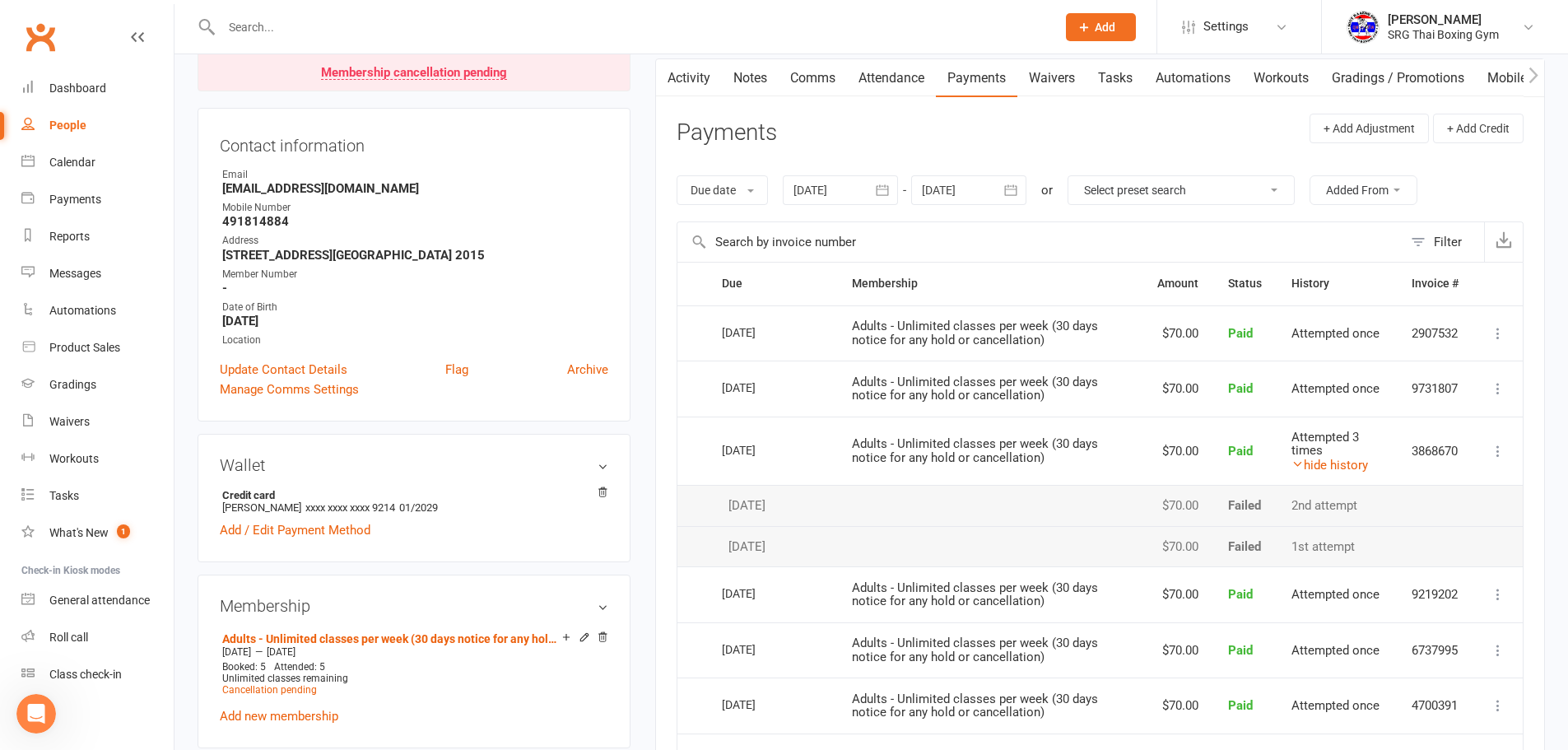
scroll to position [247, 0]
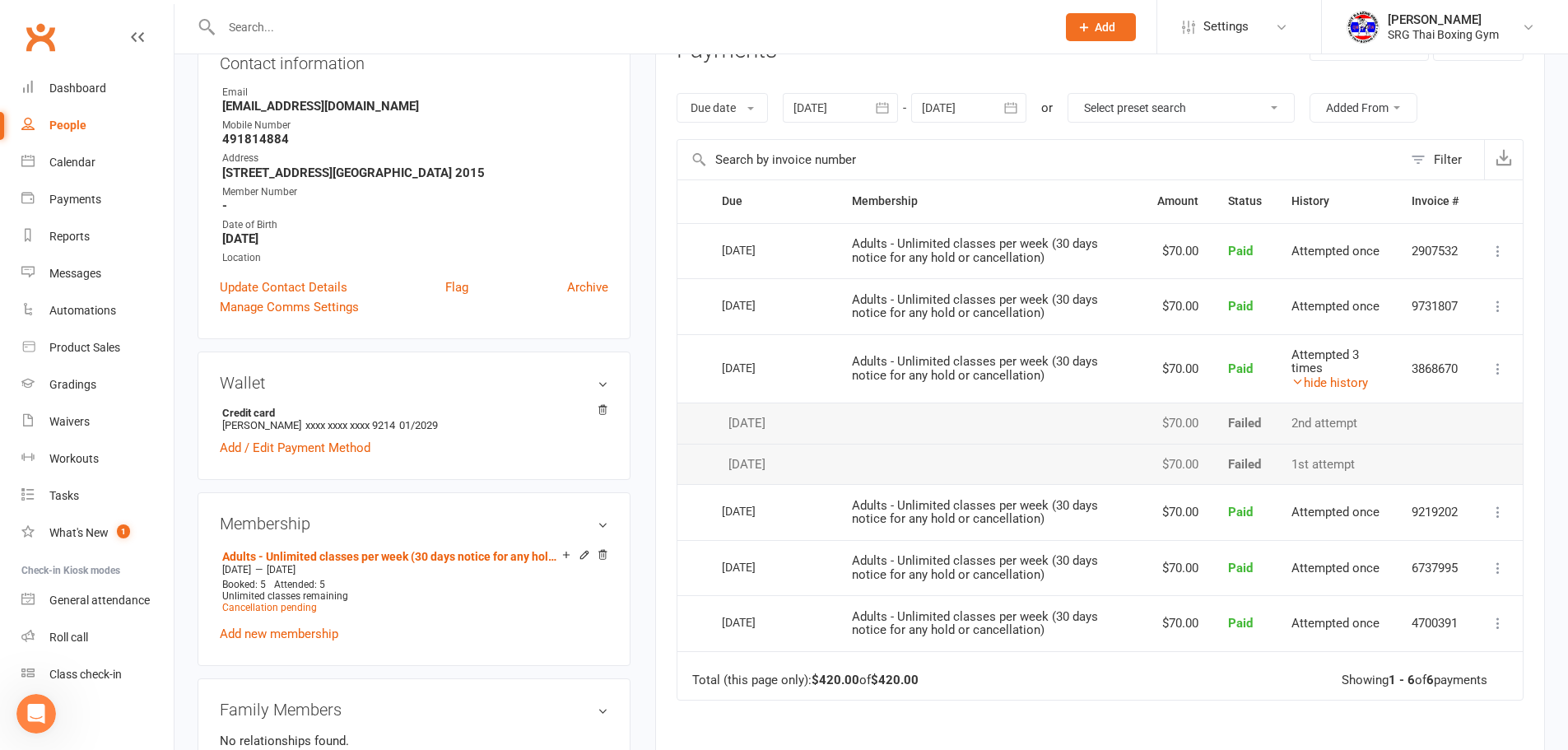
click at [797, 468] on div "[DATE]" at bounding box center [772, 465] width 101 height 14
click at [815, 384] on td "[DATE]" at bounding box center [772, 369] width 130 height 69
click at [820, 309] on div "[DATE]" at bounding box center [772, 304] width 101 height 24
click at [840, 252] on td "Adults - Unlimited classes per week (30 days notice for any hold or cancellatio…" at bounding box center [990, 251] width 305 height 56
click at [807, 526] on td "[DATE]" at bounding box center [772, 512] width 130 height 56
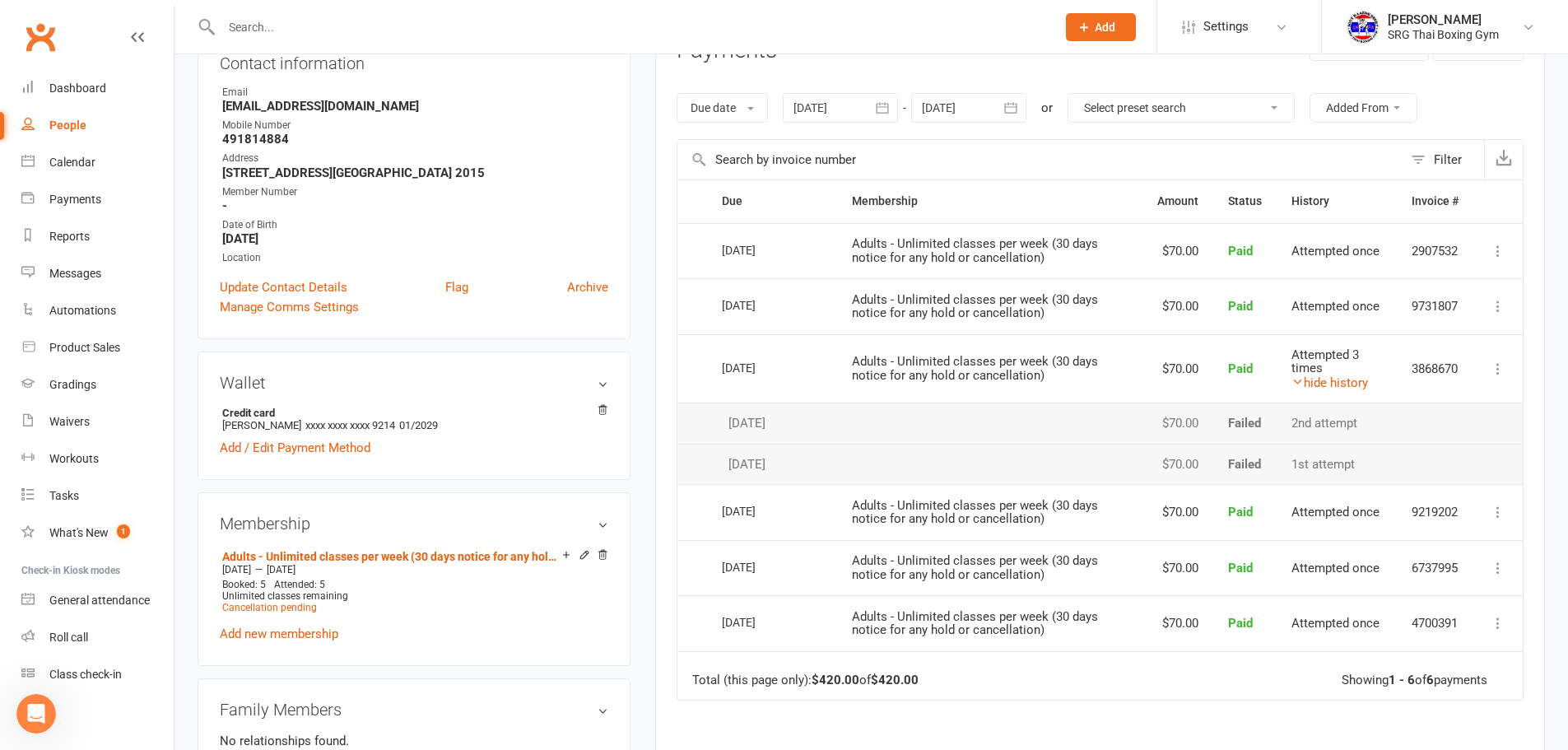
click at [811, 386] on td "[DATE]" at bounding box center [772, 369] width 130 height 69
click at [825, 301] on td "[DATE]" at bounding box center [772, 306] width 130 height 56
click at [834, 231] on td "[DATE]" at bounding box center [772, 251] width 130 height 56
drag, startPoint x: 1319, startPoint y: 43, endPoint x: 1053, endPoint y: 66, distance: 267.0
click at [1316, 43] on li "Settings Membership Plans Event Templates Appointment Types Mobile App Website …" at bounding box center [1239, 27] width 165 height 53
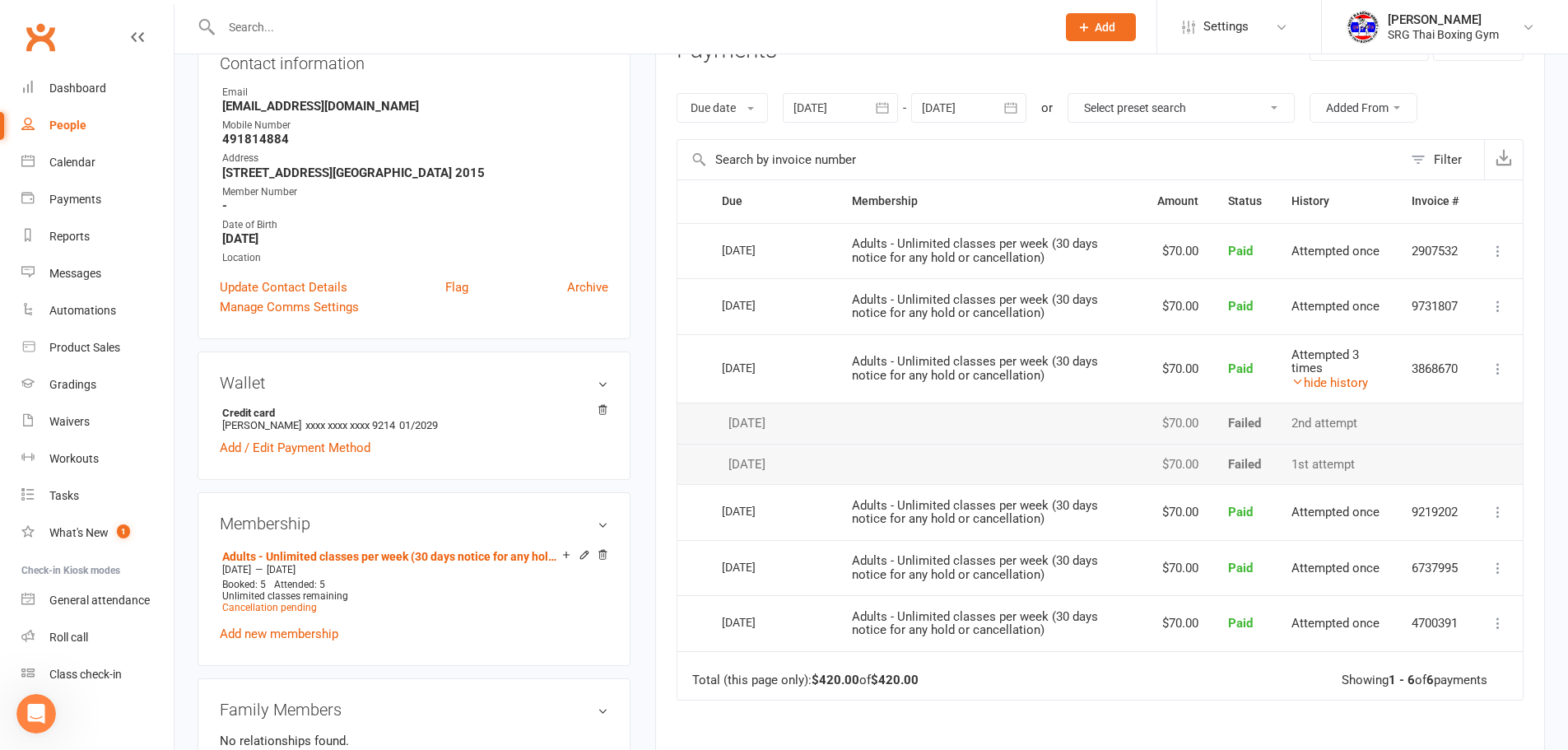
click at [467, 16] on input "text" at bounding box center [630, 27] width 828 height 23
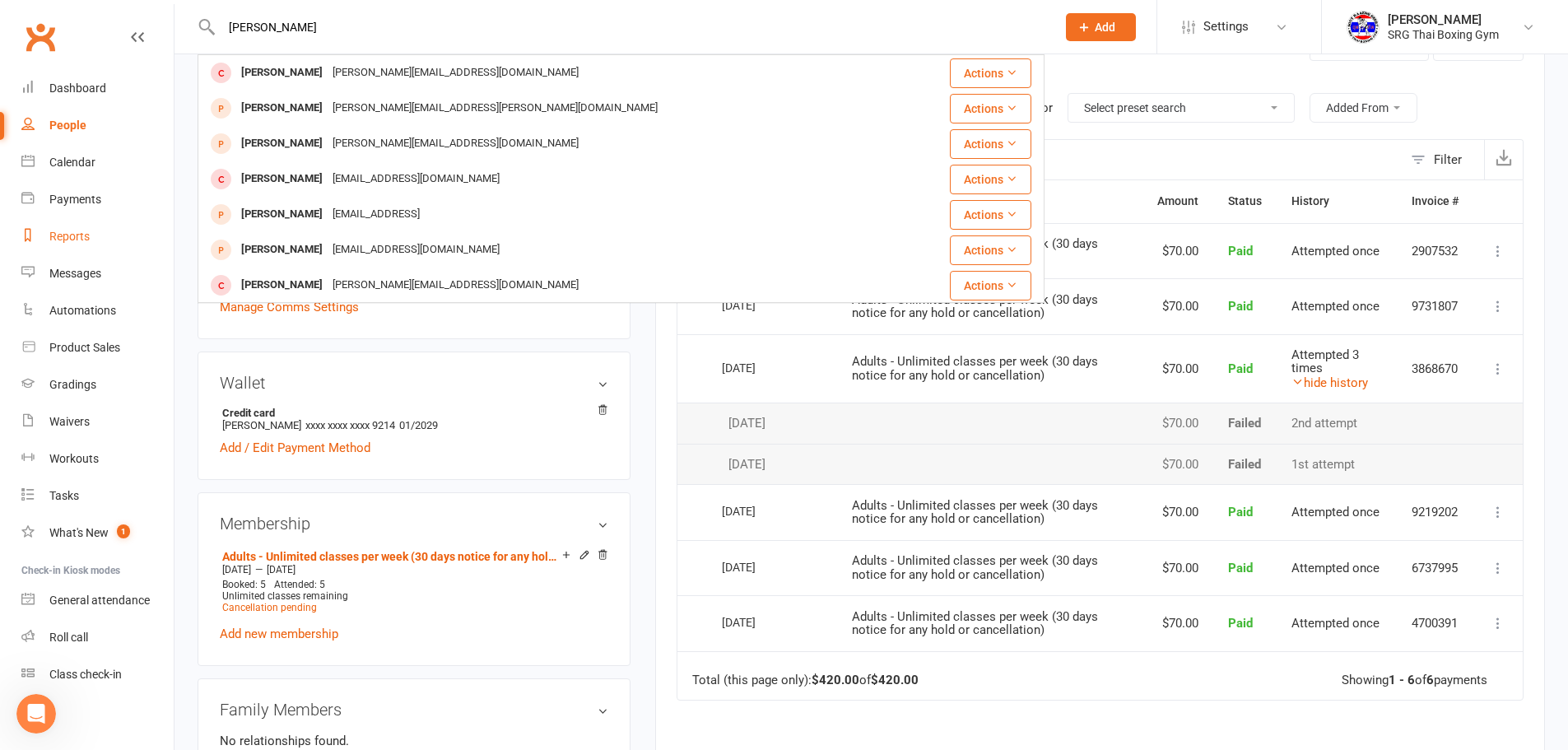
type input "[PERSON_NAME]"
click at [69, 222] on link "Reports" at bounding box center [97, 236] width 153 height 37
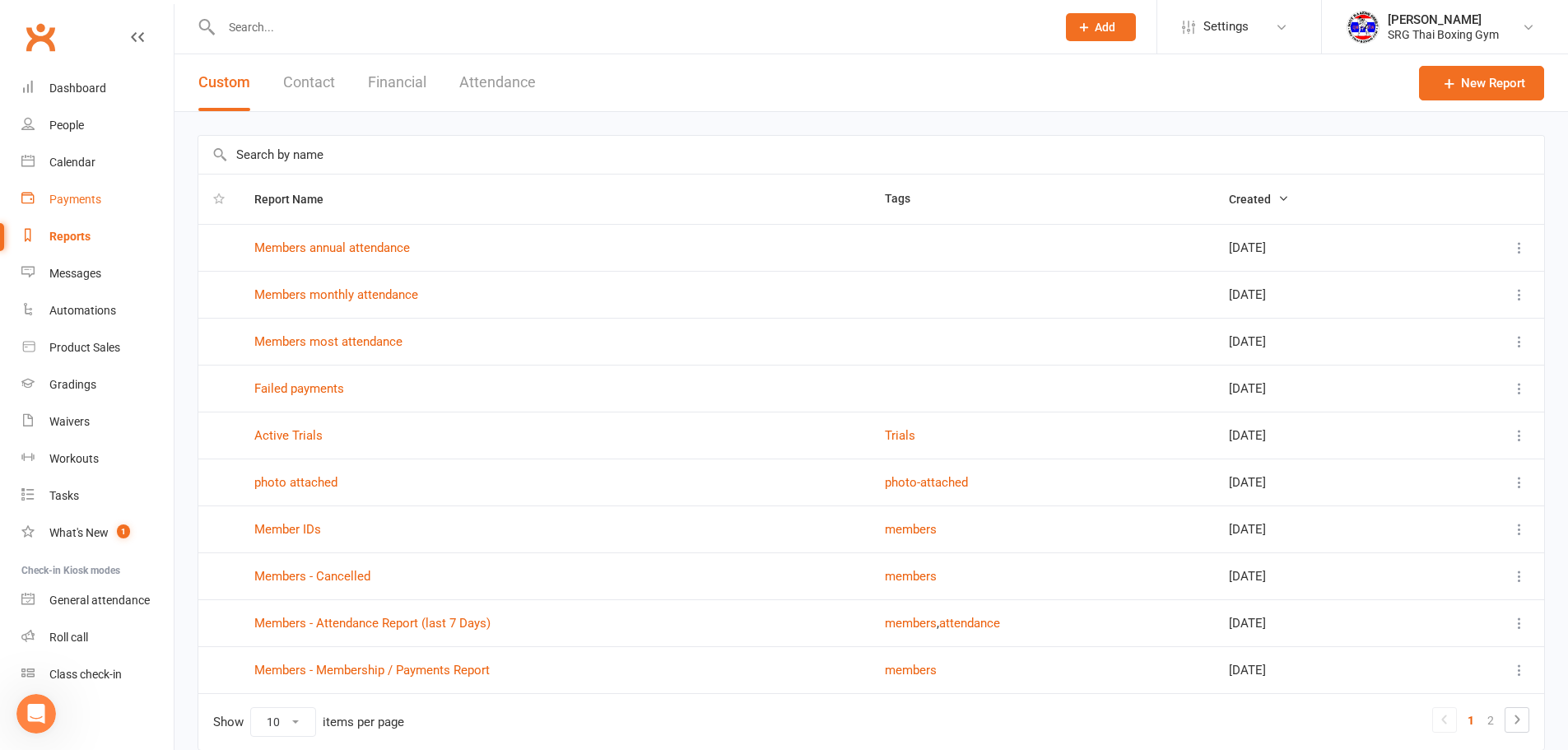
click at [106, 208] on link "Payments" at bounding box center [97, 199] width 153 height 37
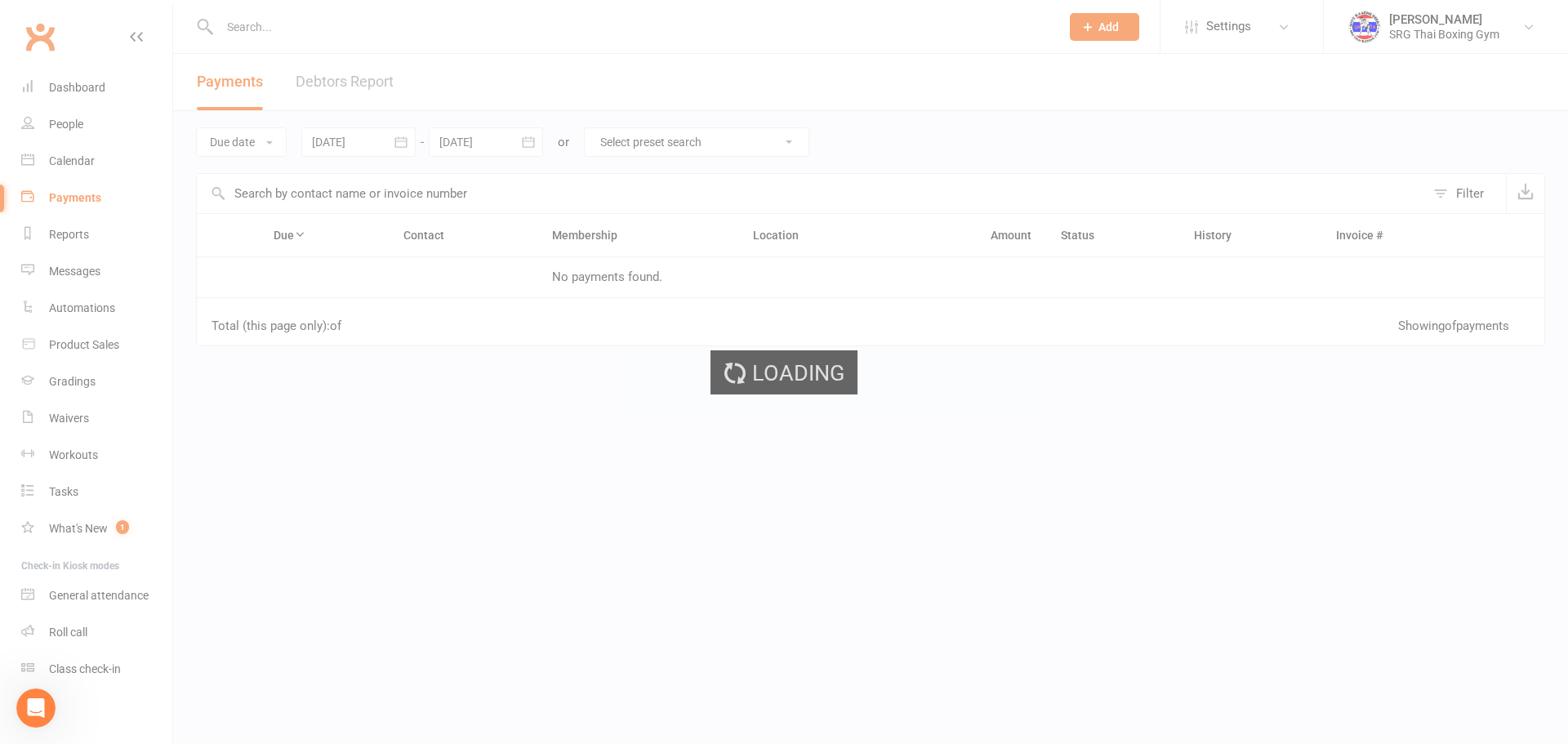
click at [351, 69] on div "Loading" at bounding box center [784, 372] width 1568 height 744
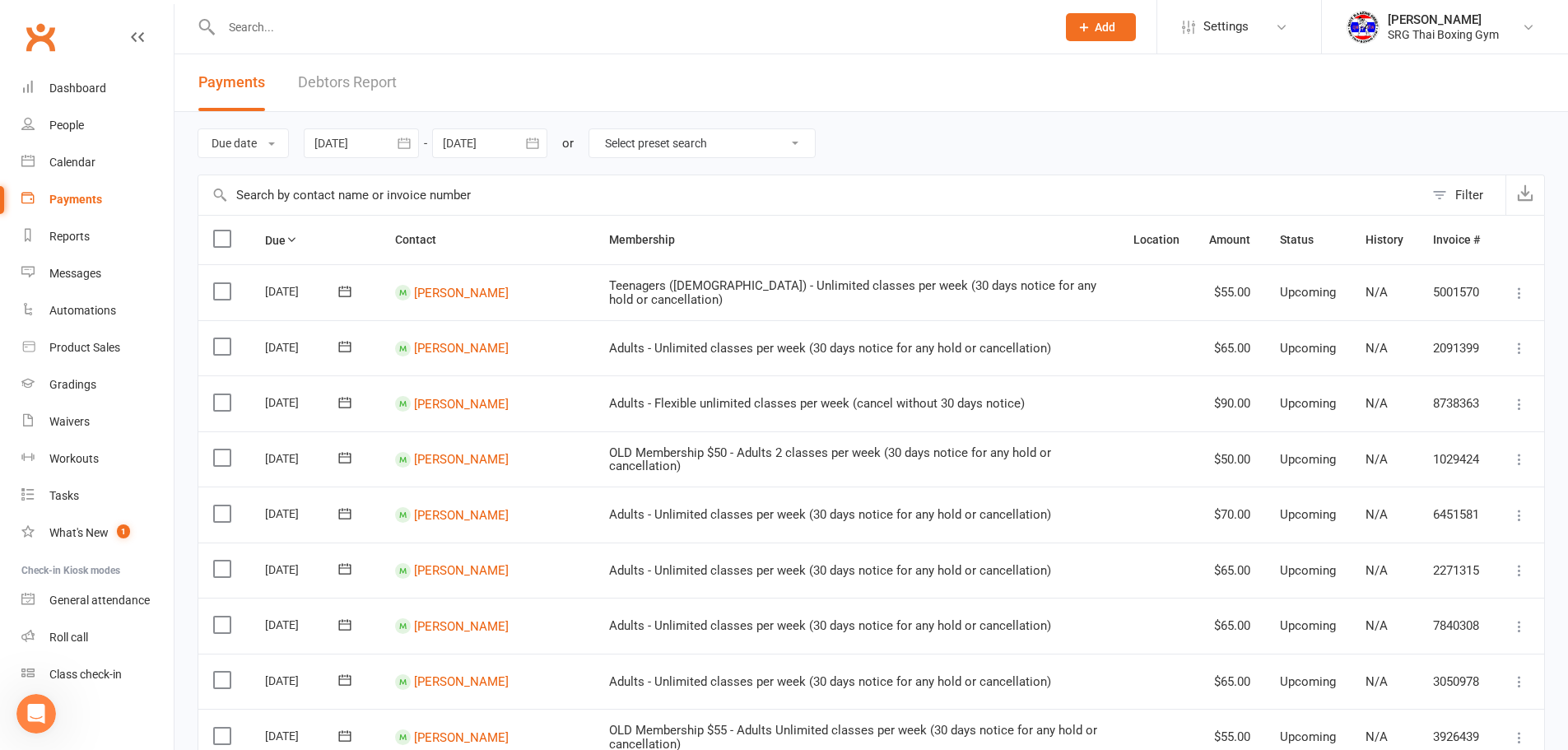
click at [344, 83] on link "Debtors Report" at bounding box center [347, 83] width 99 height 57
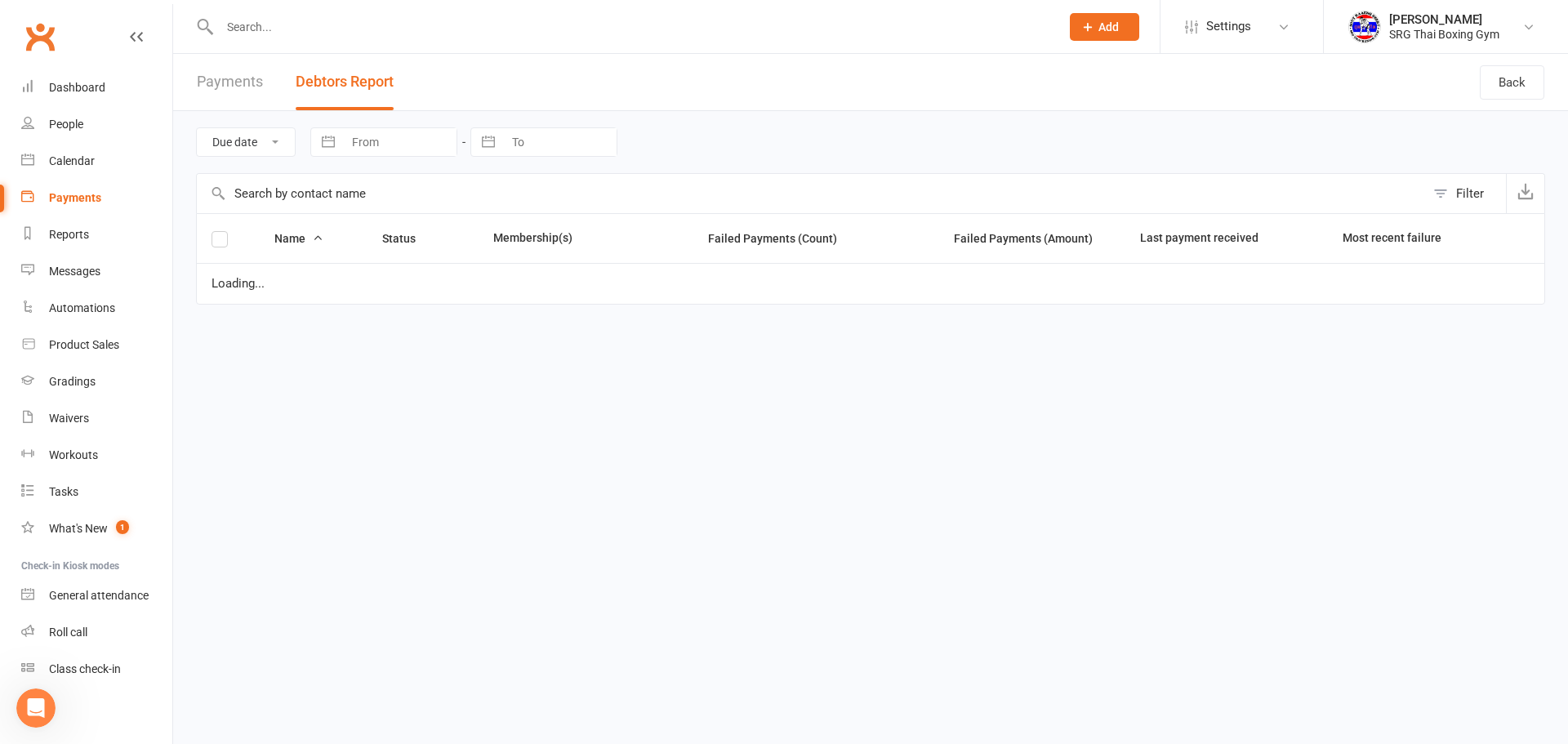
click at [442, 16] on input "text" at bounding box center [631, 27] width 834 height 23
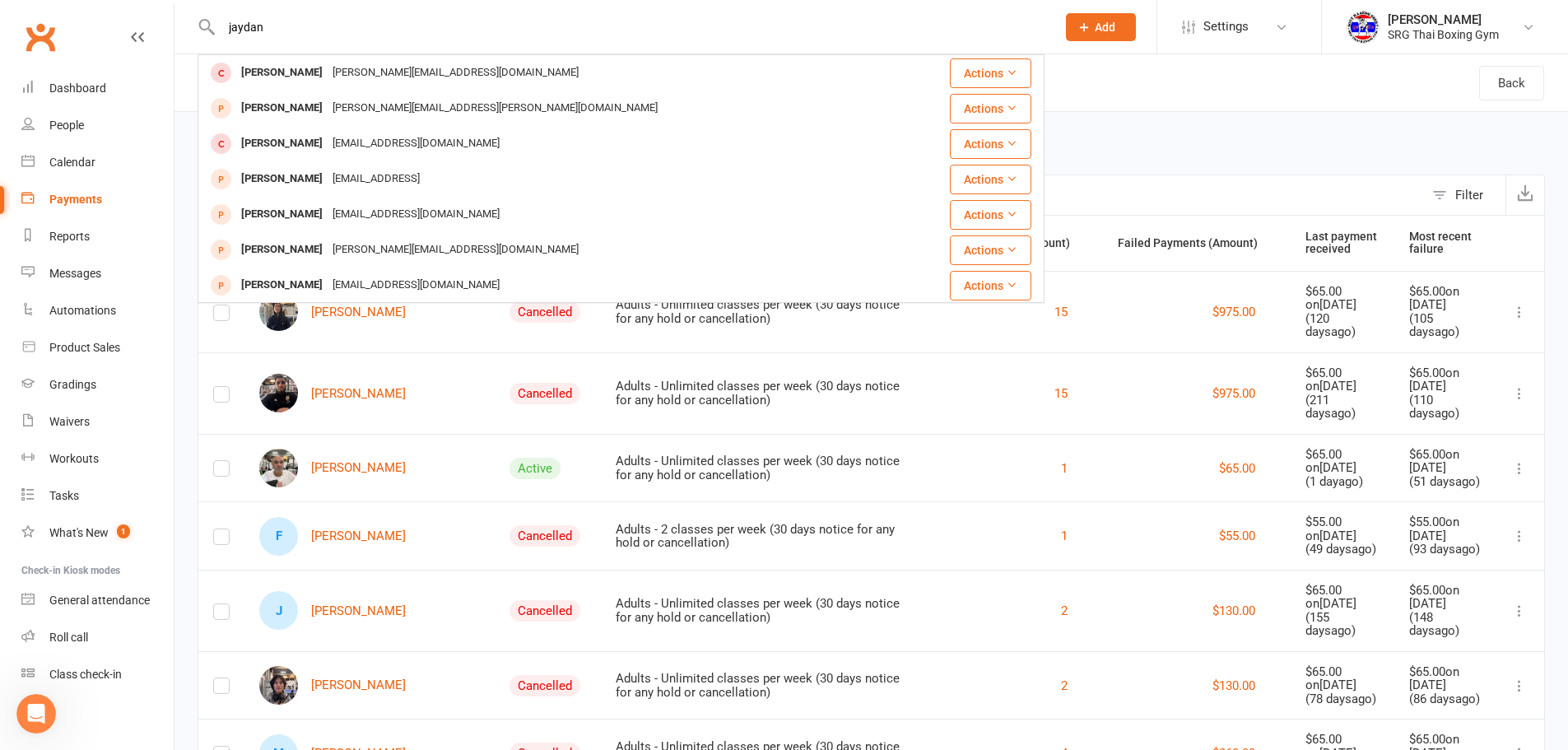
type input "jaydan"
click at [1163, 128] on div "Due date Date failed Navigate forward to interact with the calendar and select …" at bounding box center [871, 143] width 1347 height 63
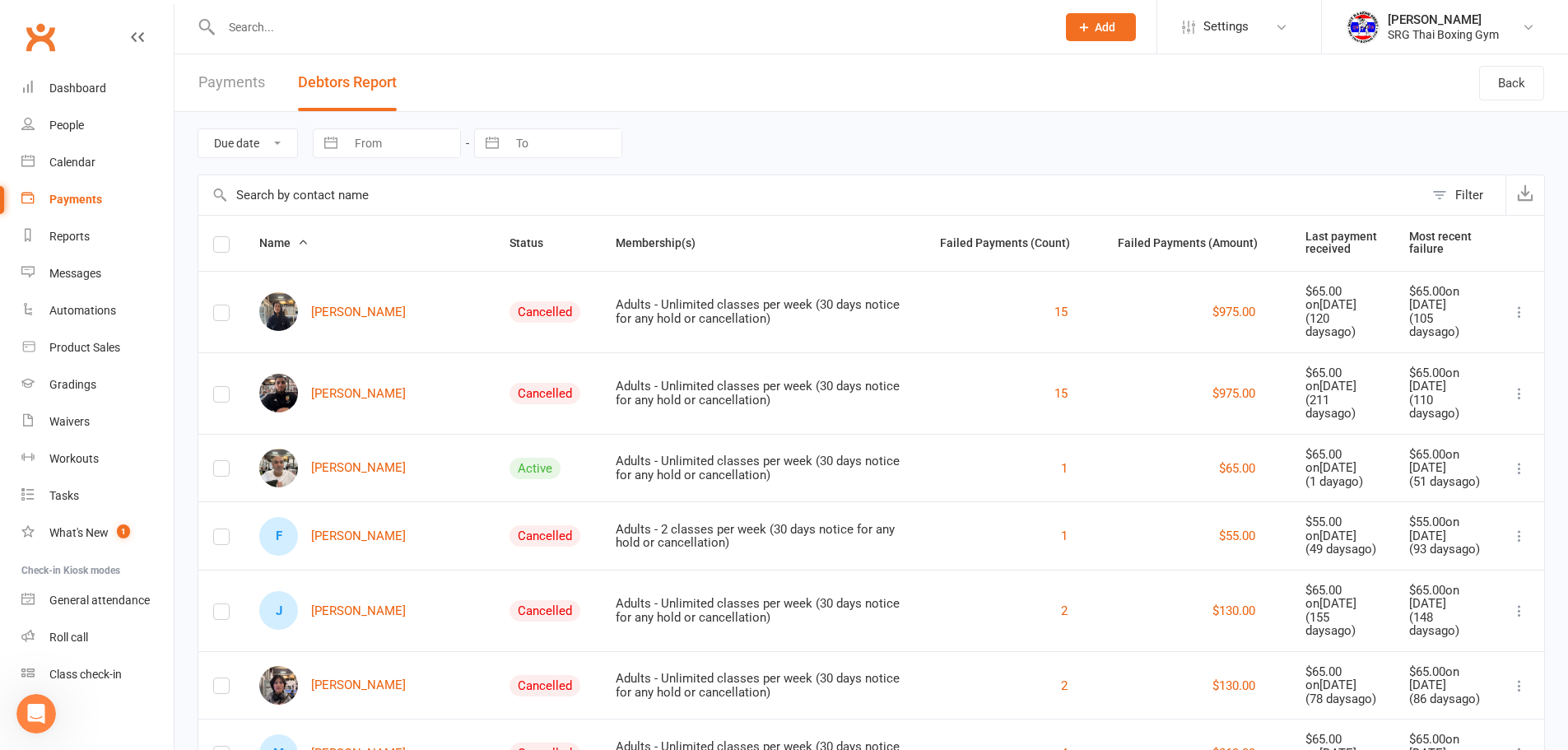
click at [488, 198] on input "text" at bounding box center [811, 195] width 1226 height 40
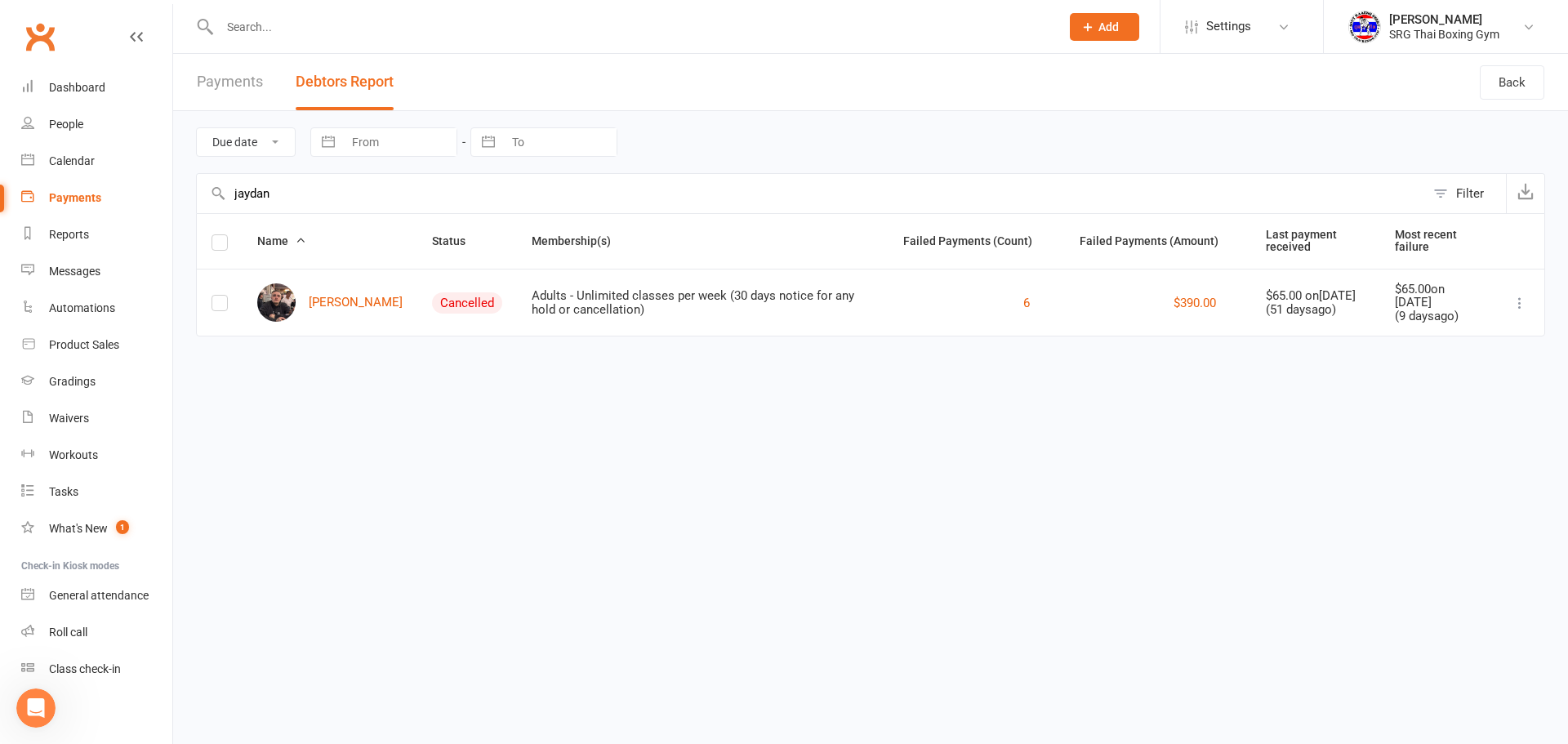
type input "jaydan"
click at [232, 35] on input "text" at bounding box center [631, 27] width 834 height 23
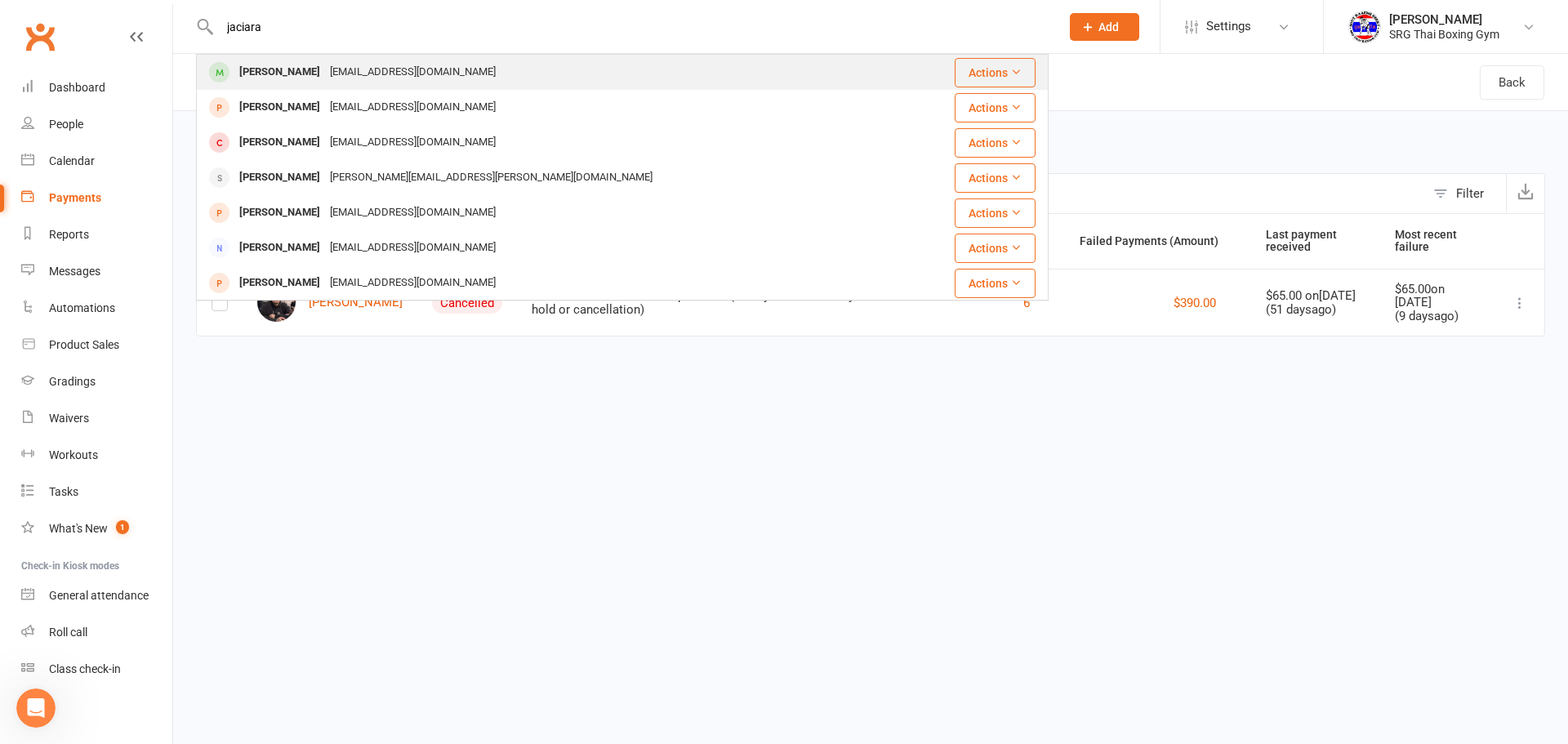
type input "jaciara"
click at [256, 57] on div "[PERSON_NAME] [EMAIL_ADDRESS][DOMAIN_NAME]" at bounding box center [551, 72] width 707 height 33
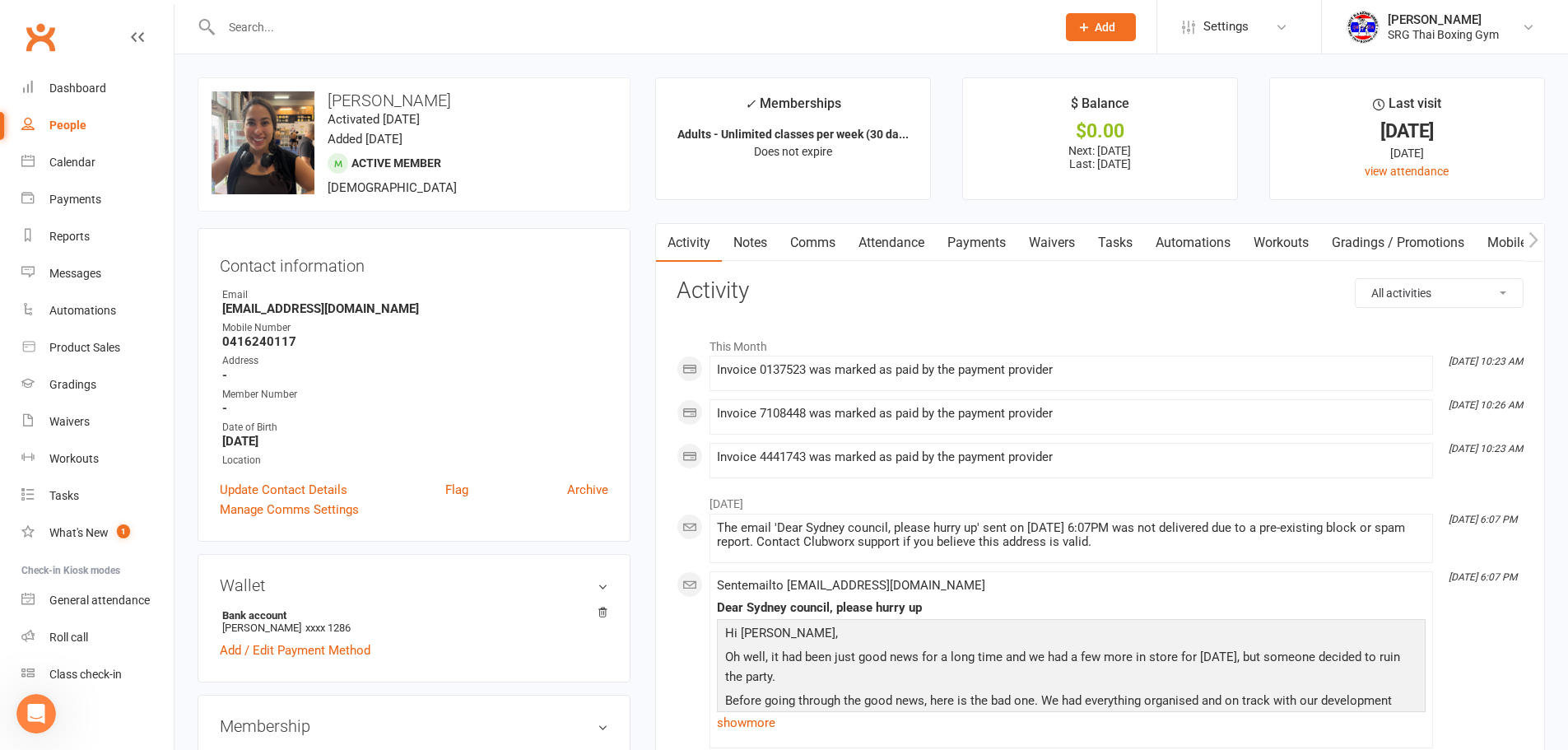
click at [1067, 229] on link "Waivers" at bounding box center [1052, 243] width 69 height 38
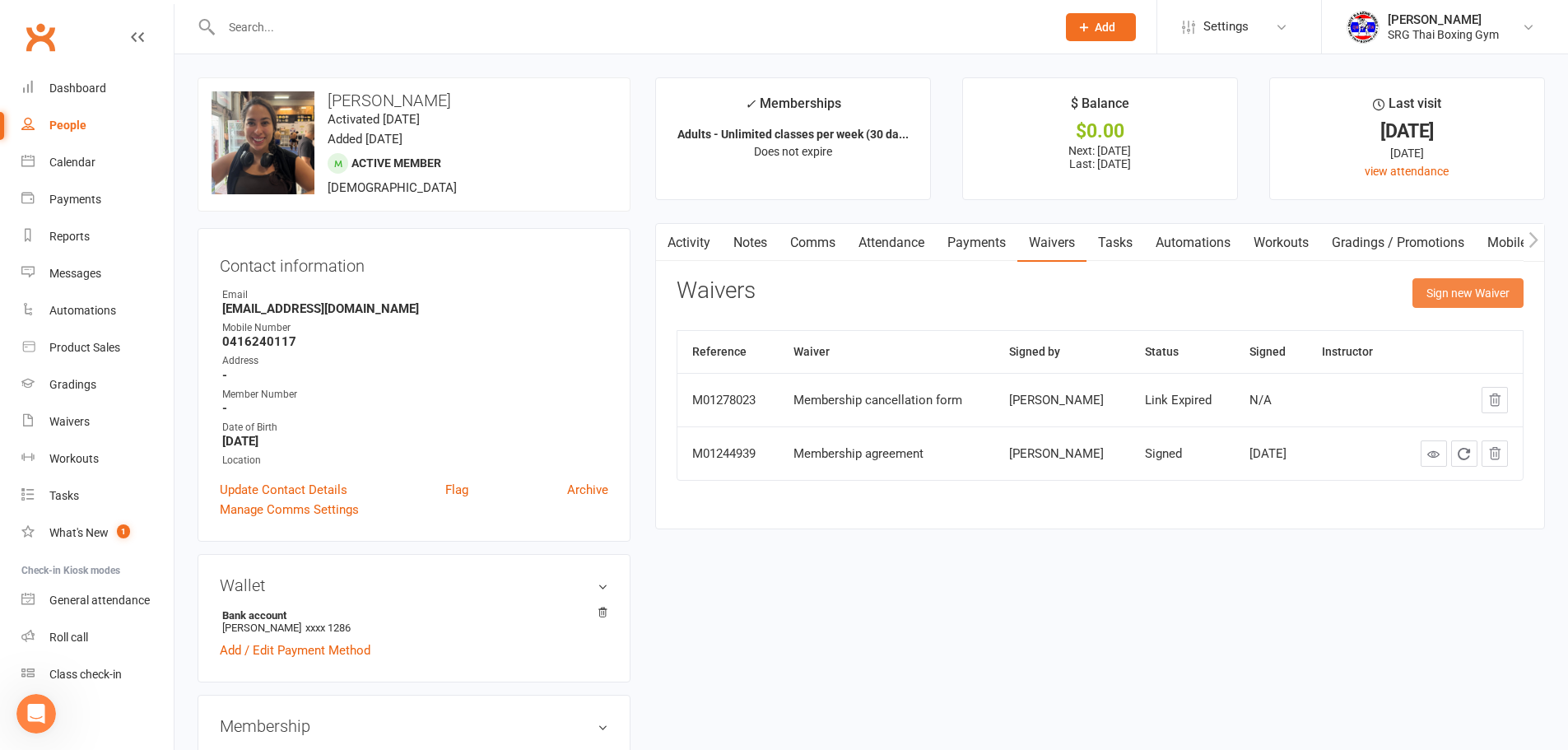
click at [1489, 287] on button "Sign new Waiver" at bounding box center [1468, 293] width 111 height 29
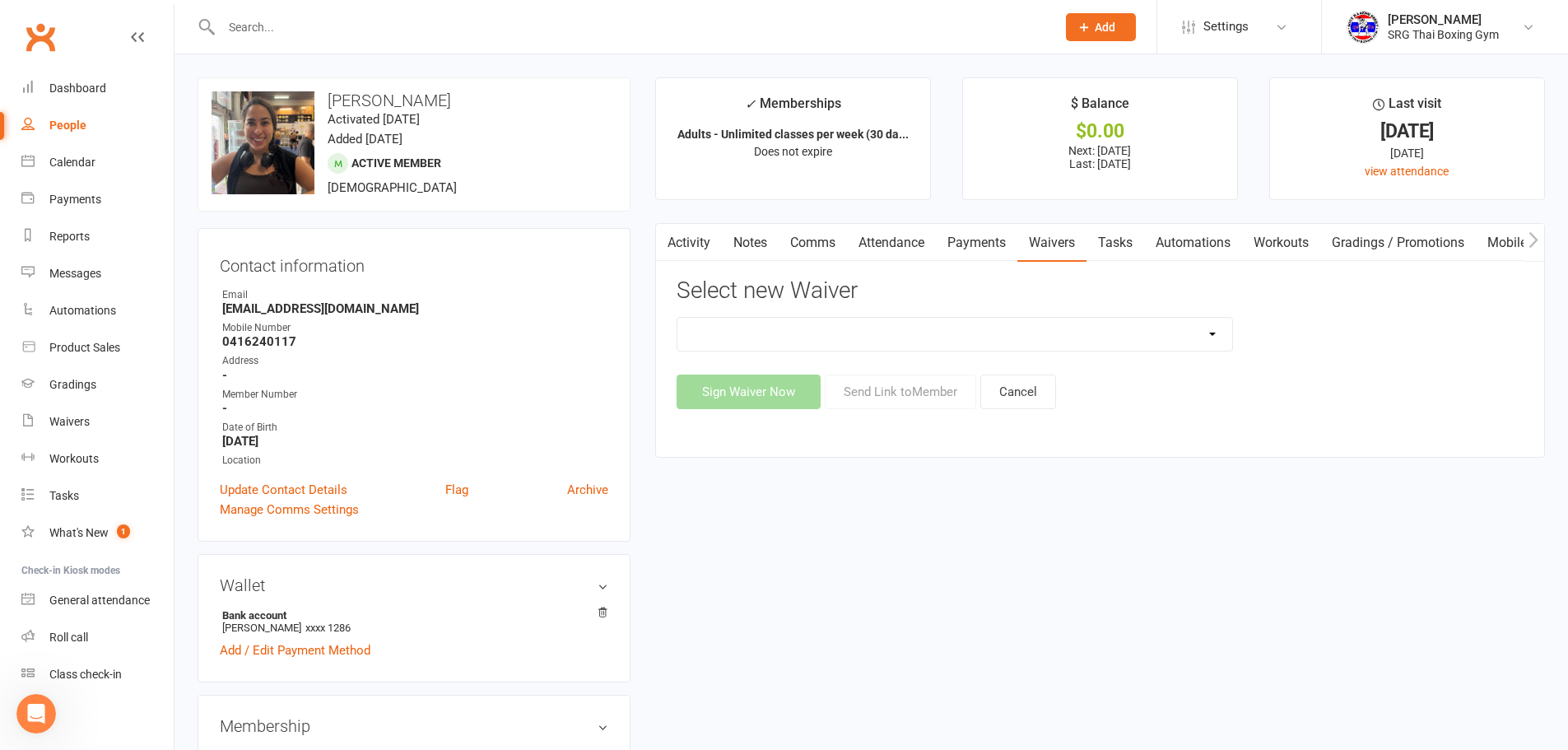
click at [919, 329] on select "Membership agreement Membership cancellation form Membership hold form New paym…" at bounding box center [955, 334] width 555 height 33
select select "12441"
click at [678, 318] on select "Membership agreement Membership cancellation form Membership hold form New paym…" at bounding box center [955, 334] width 555 height 33
drag, startPoint x: 917, startPoint y: 394, endPoint x: 1156, endPoint y: 401, distance: 239.1
click at [918, 394] on button "Send Link to Member" at bounding box center [901, 392] width 152 height 34
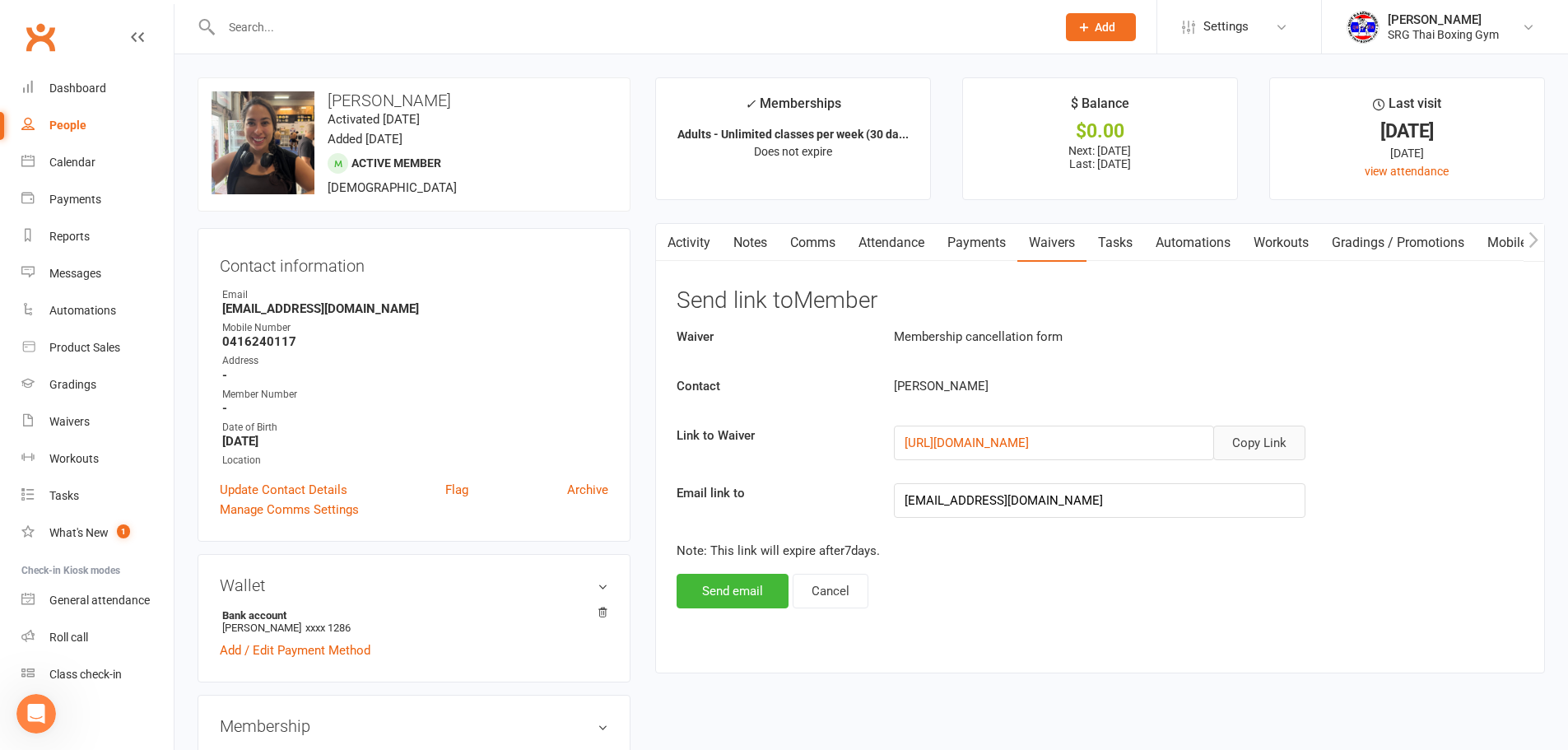
click at [1253, 430] on button "Copy Link" at bounding box center [1259, 443] width 92 height 34
click at [120, 427] on link "Waivers" at bounding box center [97, 422] width 153 height 37
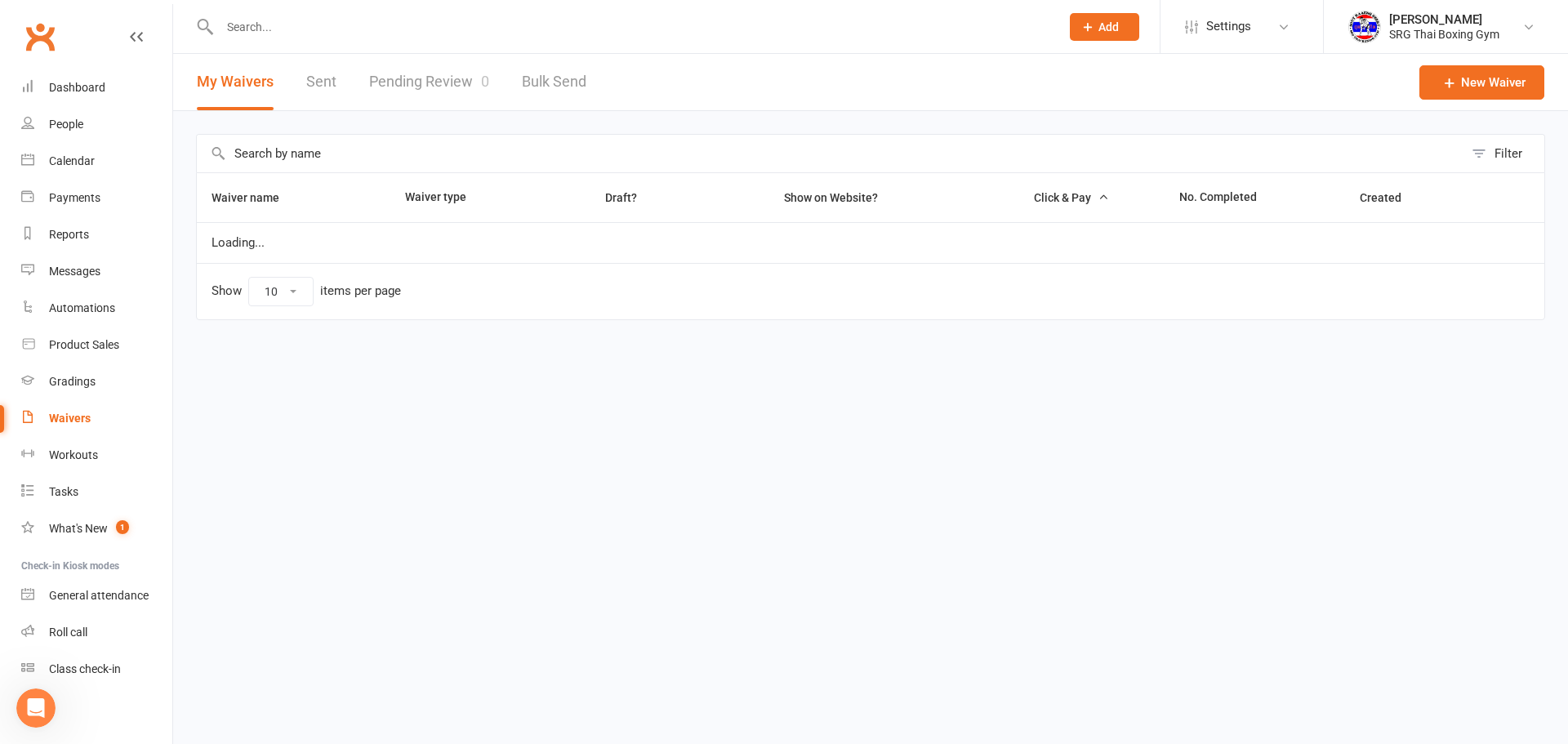
click at [448, 84] on link "Pending Review 0" at bounding box center [429, 82] width 120 height 56
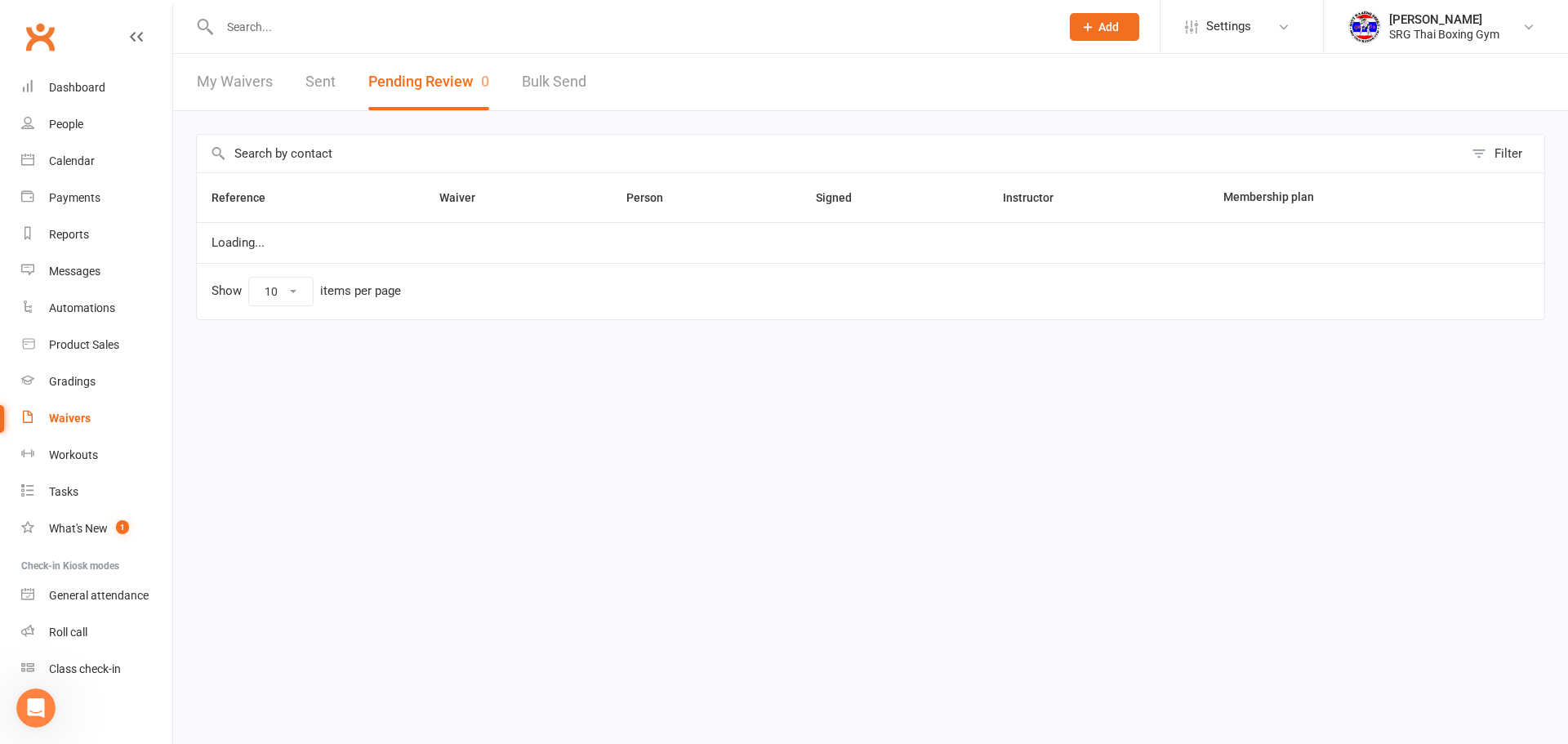
select select "100"
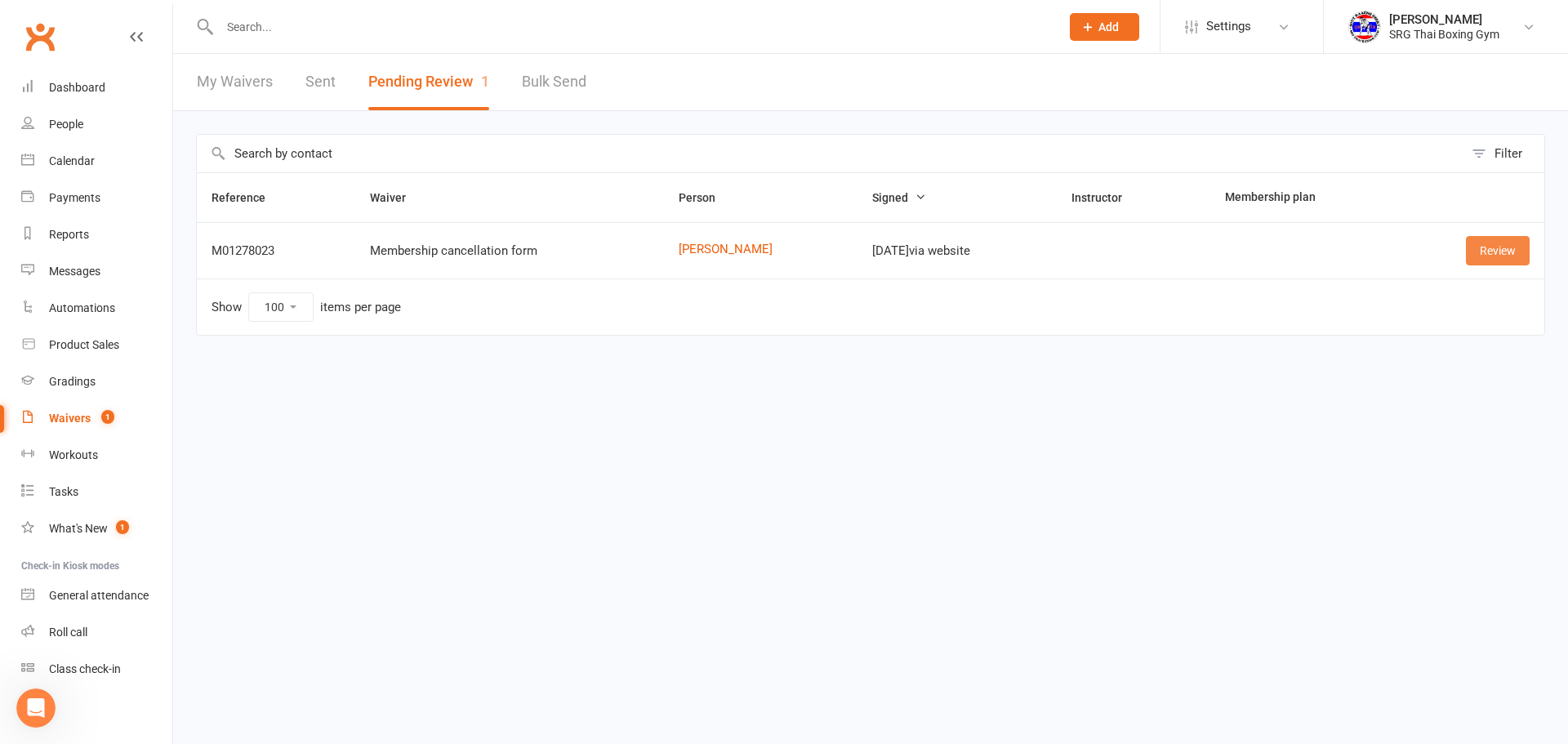
click at [1488, 251] on link "Review" at bounding box center [1497, 251] width 63 height 29
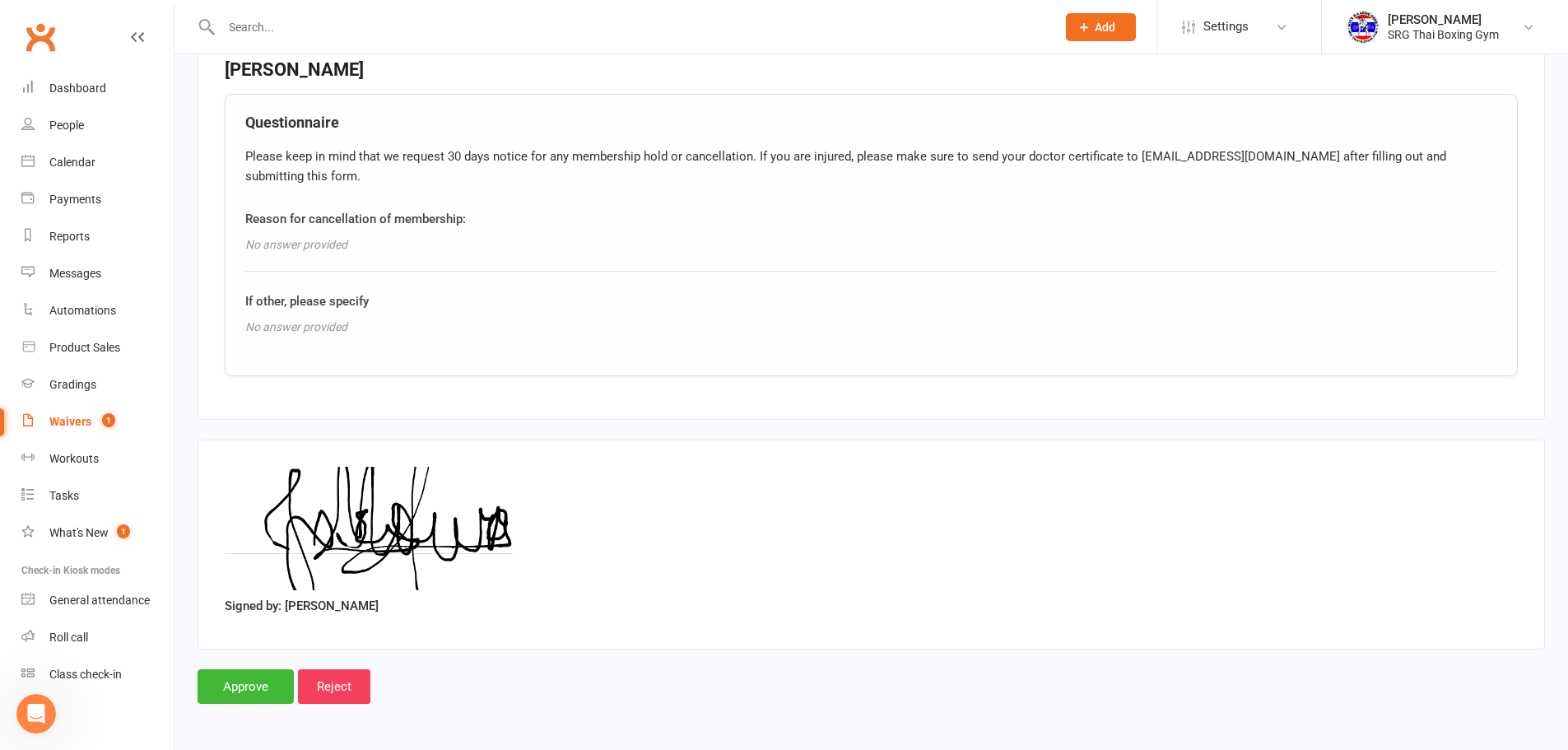
scroll to position [614, 0]
click at [219, 685] on input "Approve" at bounding box center [246, 685] width 97 height 34
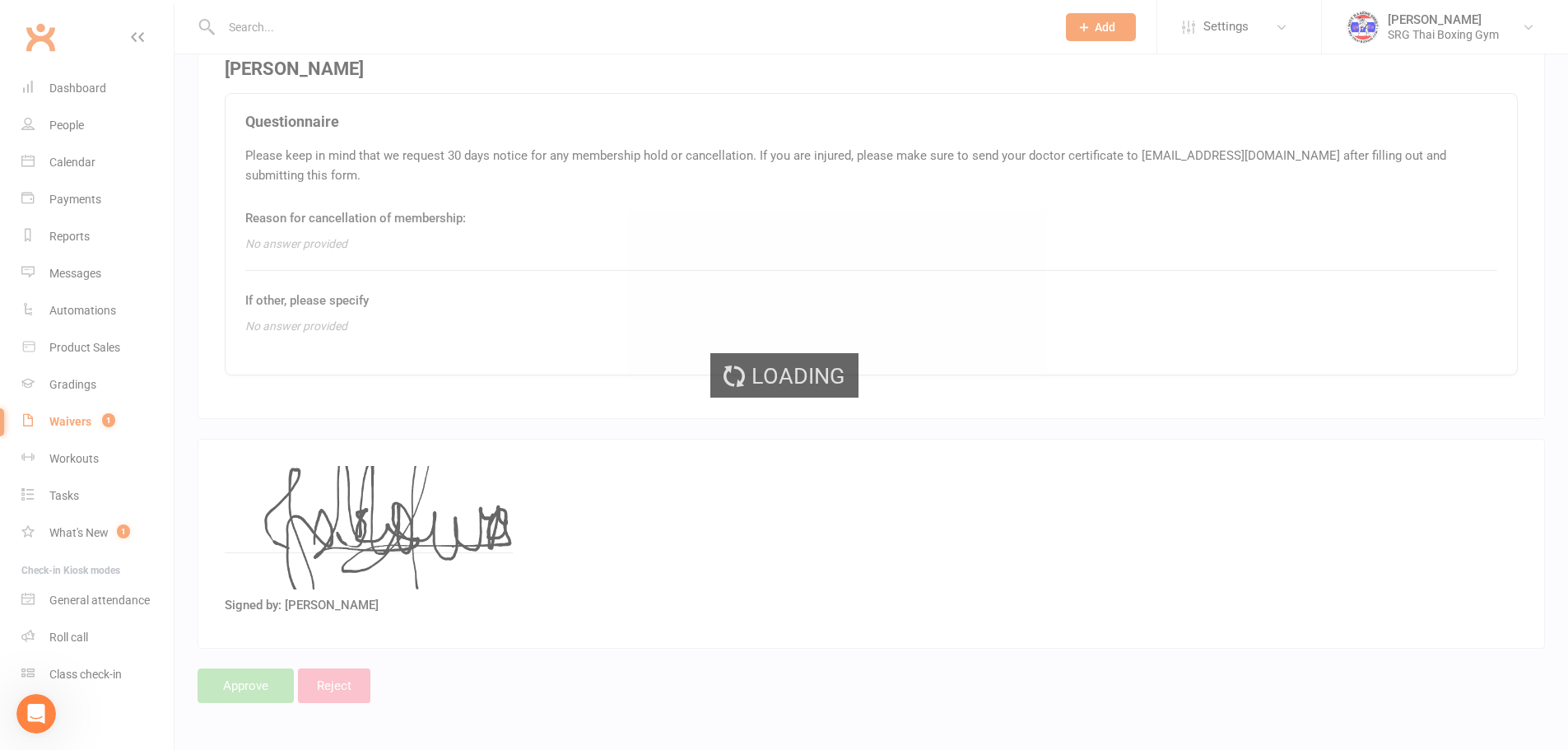
select select "100"
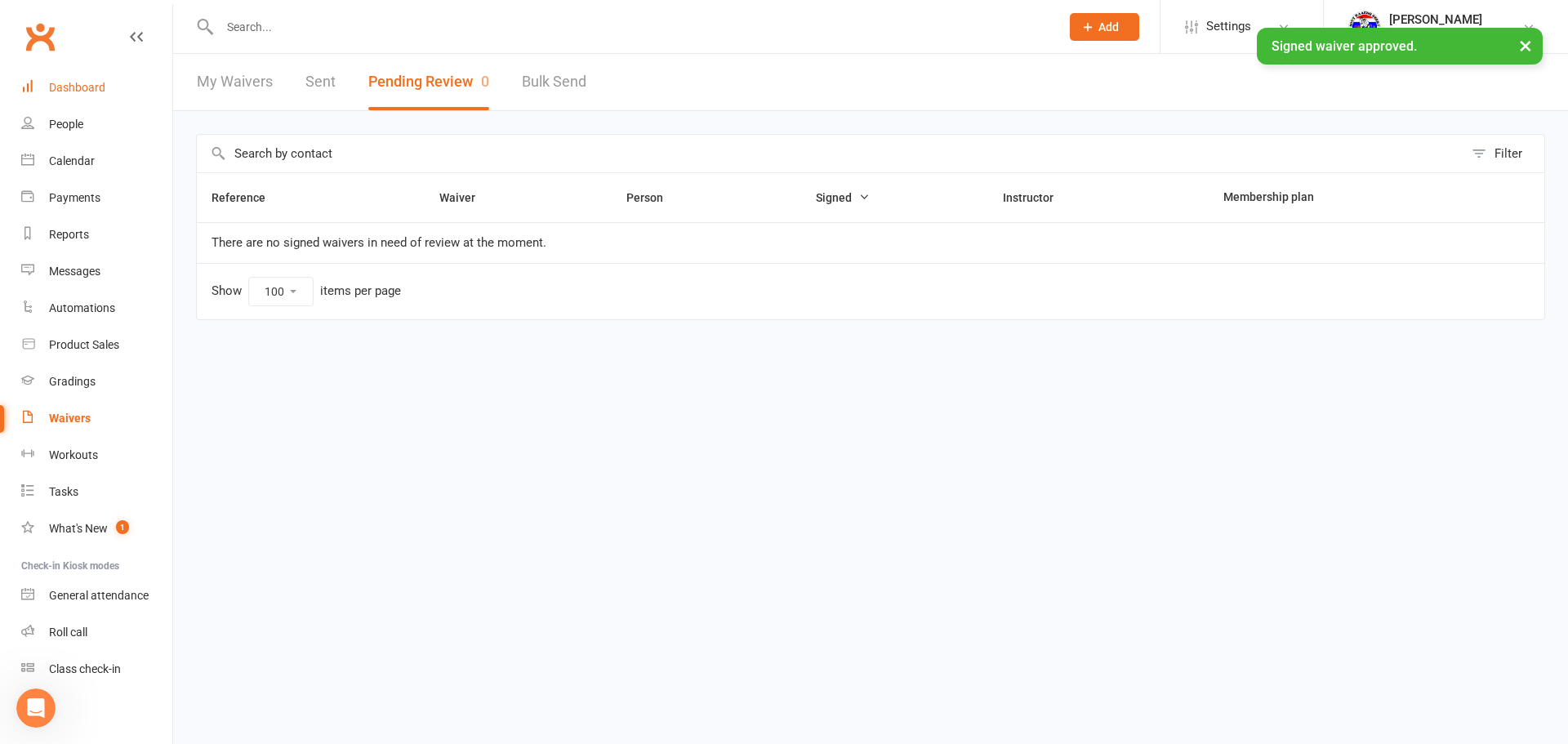
click at [124, 87] on link "Dashboard" at bounding box center [97, 87] width 151 height 37
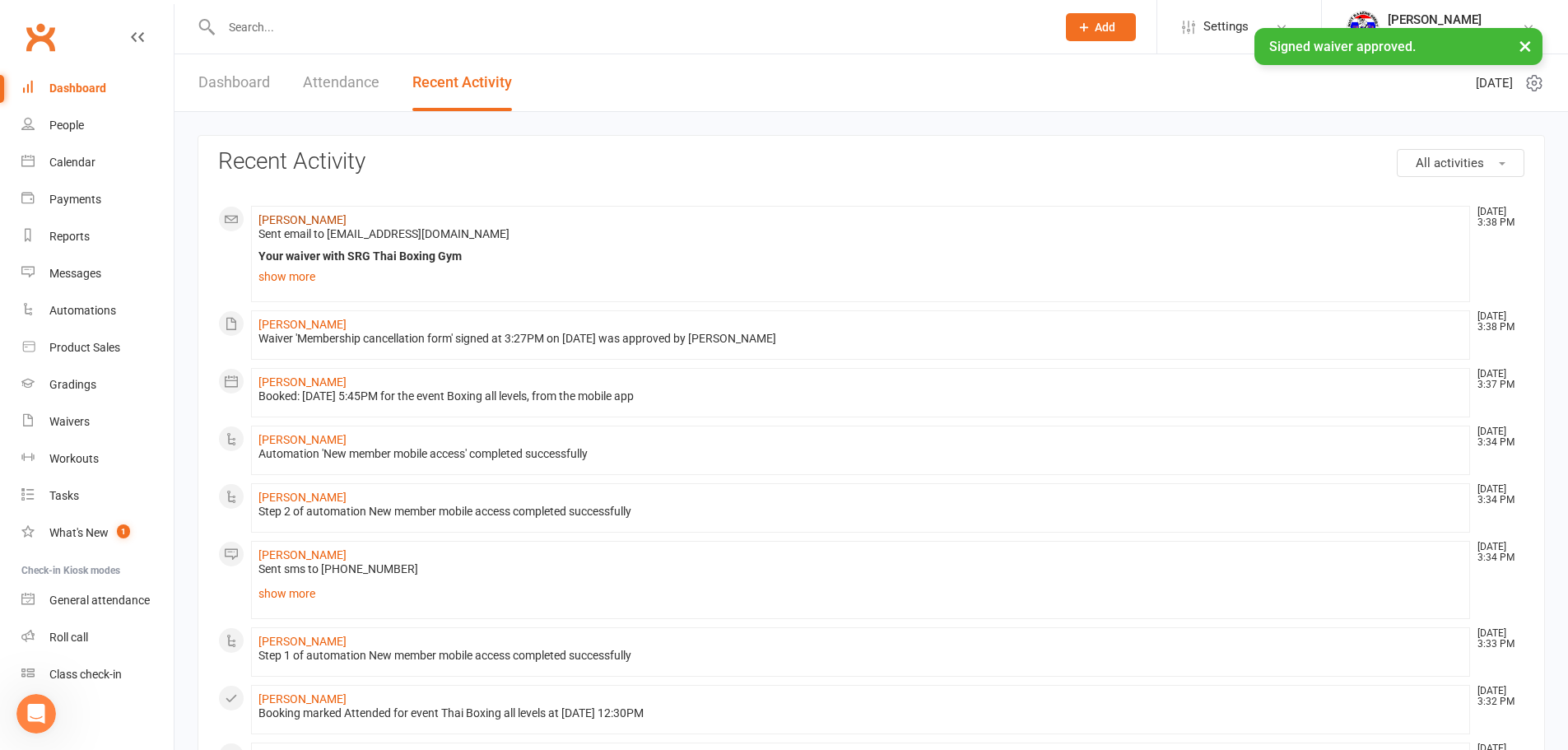
click at [301, 215] on link "[PERSON_NAME]" at bounding box center [303, 219] width 88 height 13
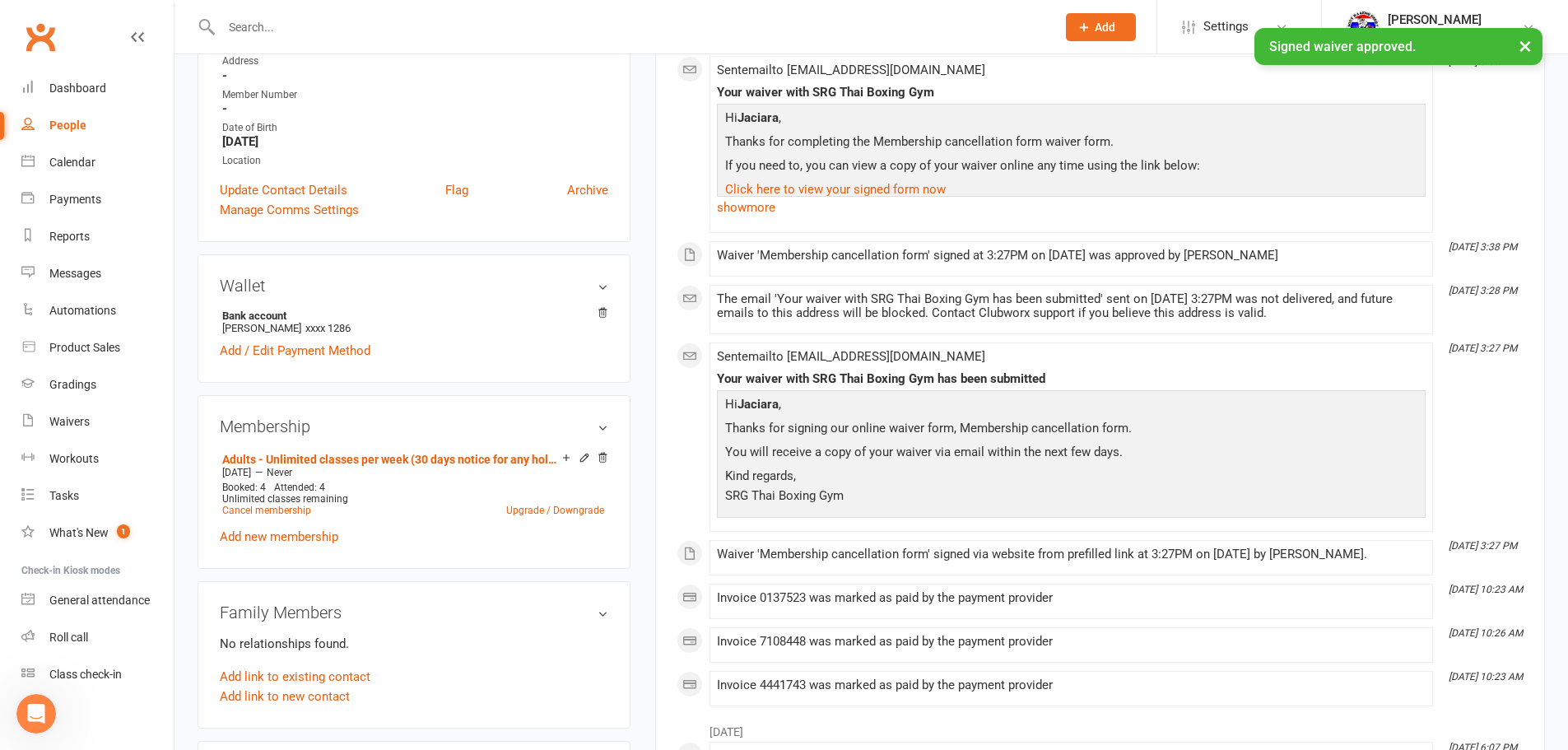
scroll to position [412, 0]
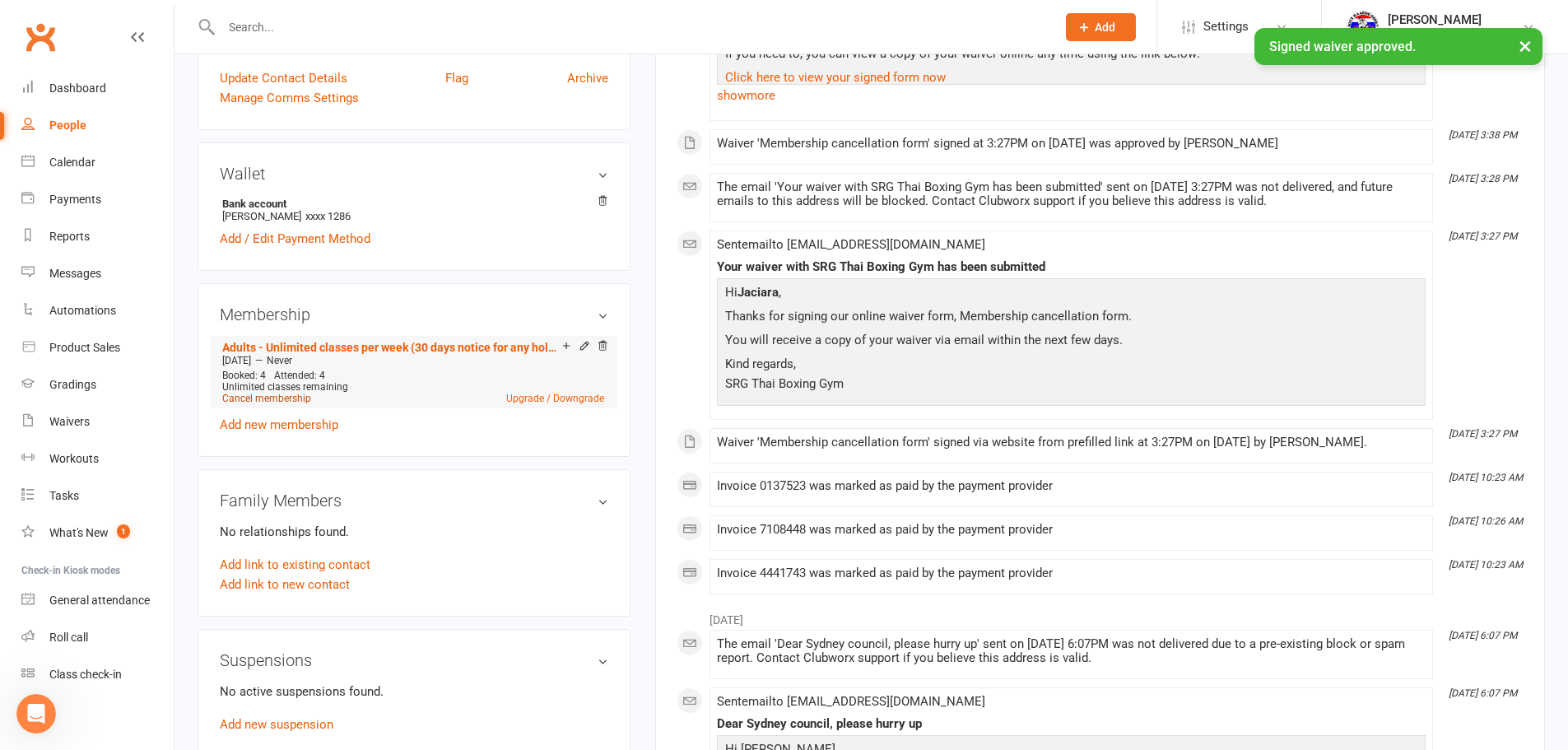
click at [265, 394] on link "Cancel membership" at bounding box center [266, 398] width 89 height 11
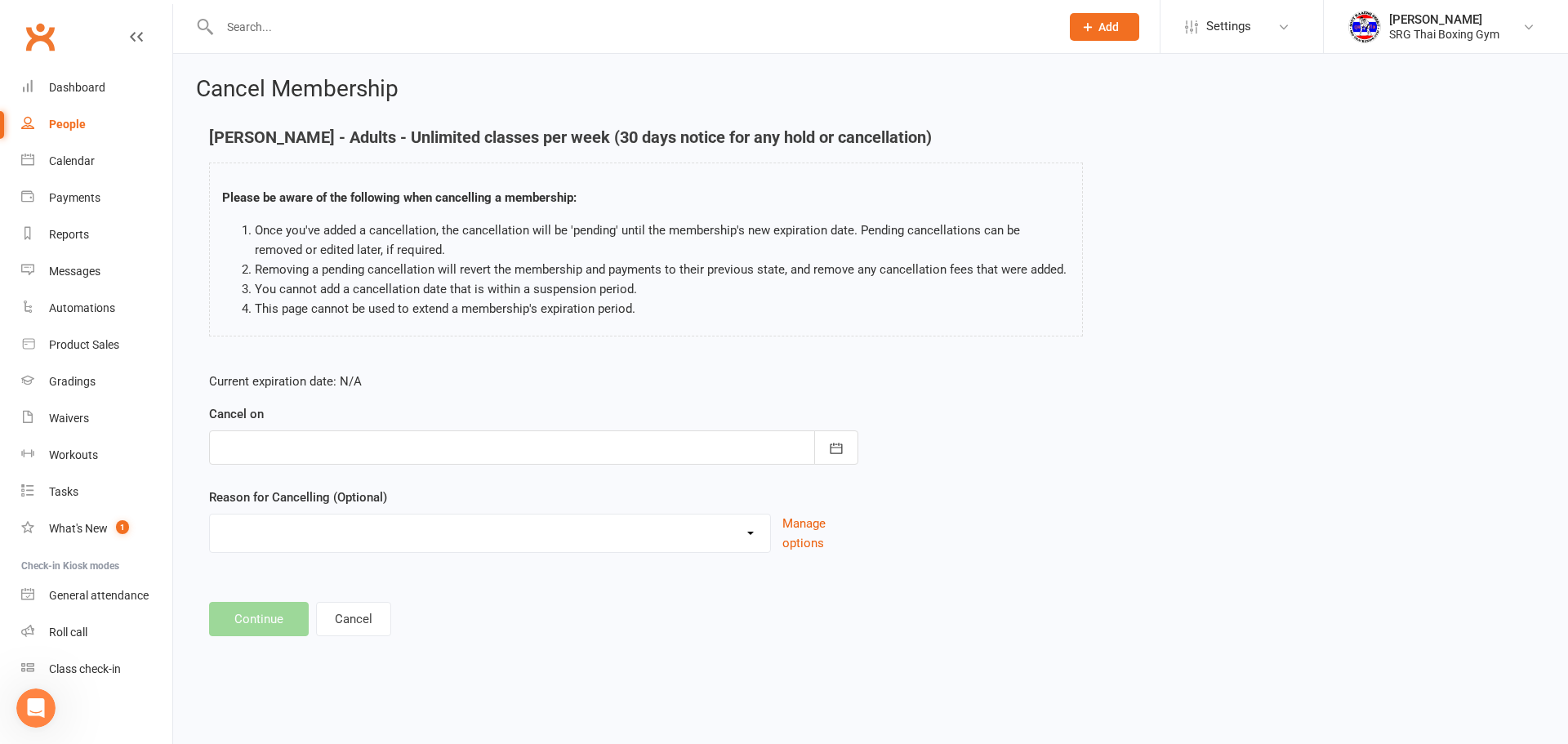
click at [421, 439] on div at bounding box center [533, 447] width 649 height 34
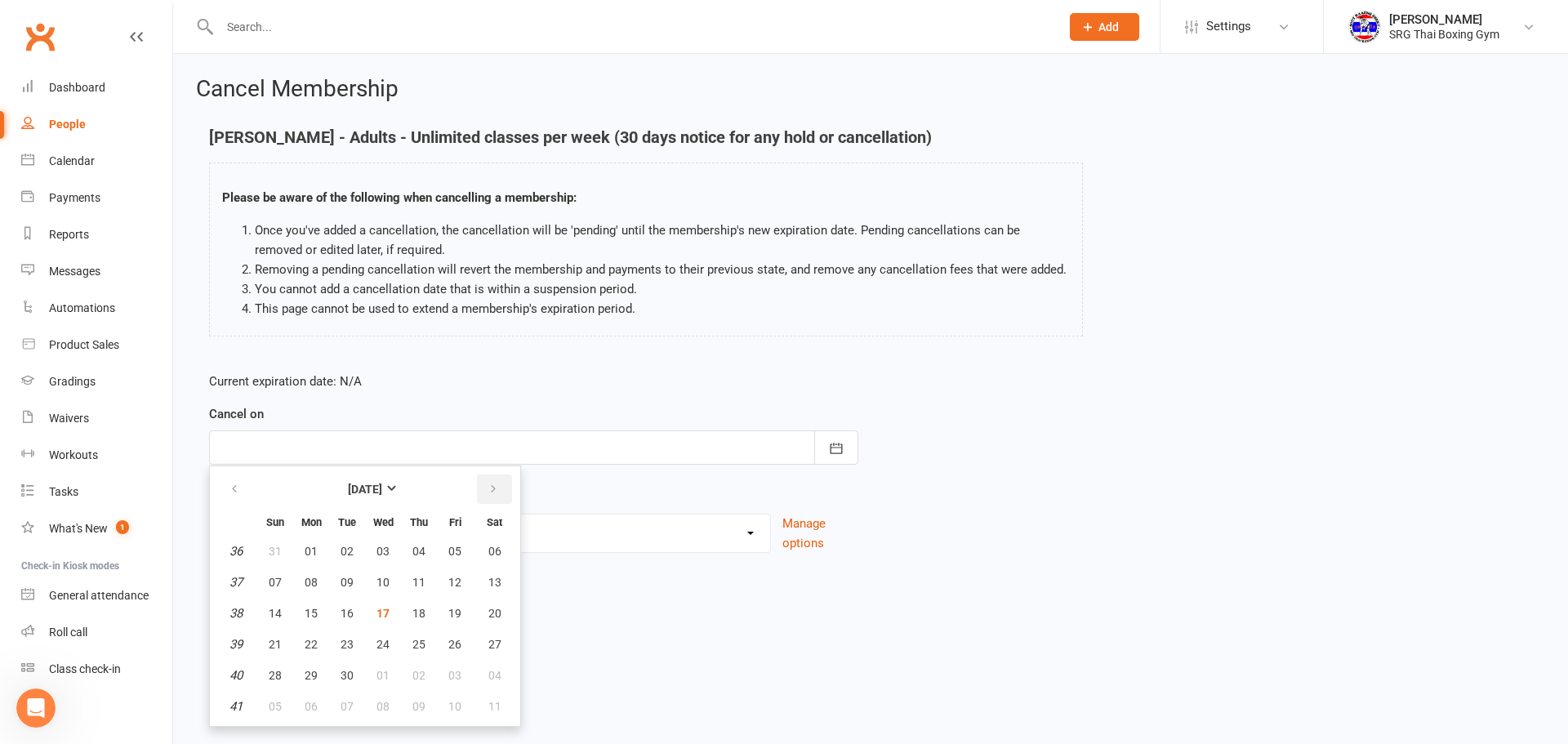
click at [488, 480] on button "button" at bounding box center [494, 489] width 35 height 29
click at [427, 611] on button "16" at bounding box center [419, 613] width 34 height 29
type input "[DATE]"
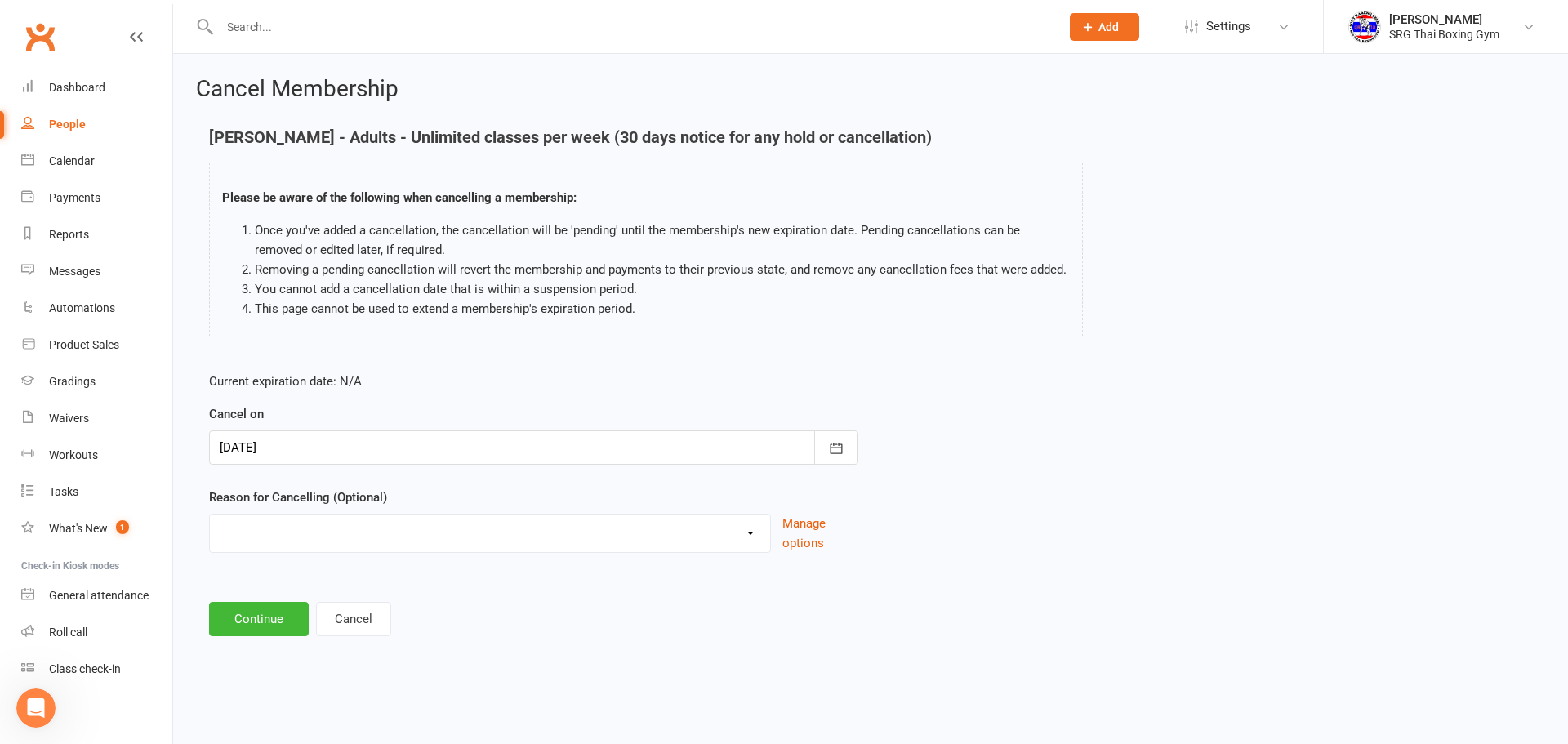
click at [416, 516] on select "Financial Holiday Injury Moving Other reason" at bounding box center [489, 531] width 560 height 32
select select "4"
click at [209, 534] on select "Financial Holiday Injury Moving Other reason" at bounding box center [489, 531] width 560 height 32
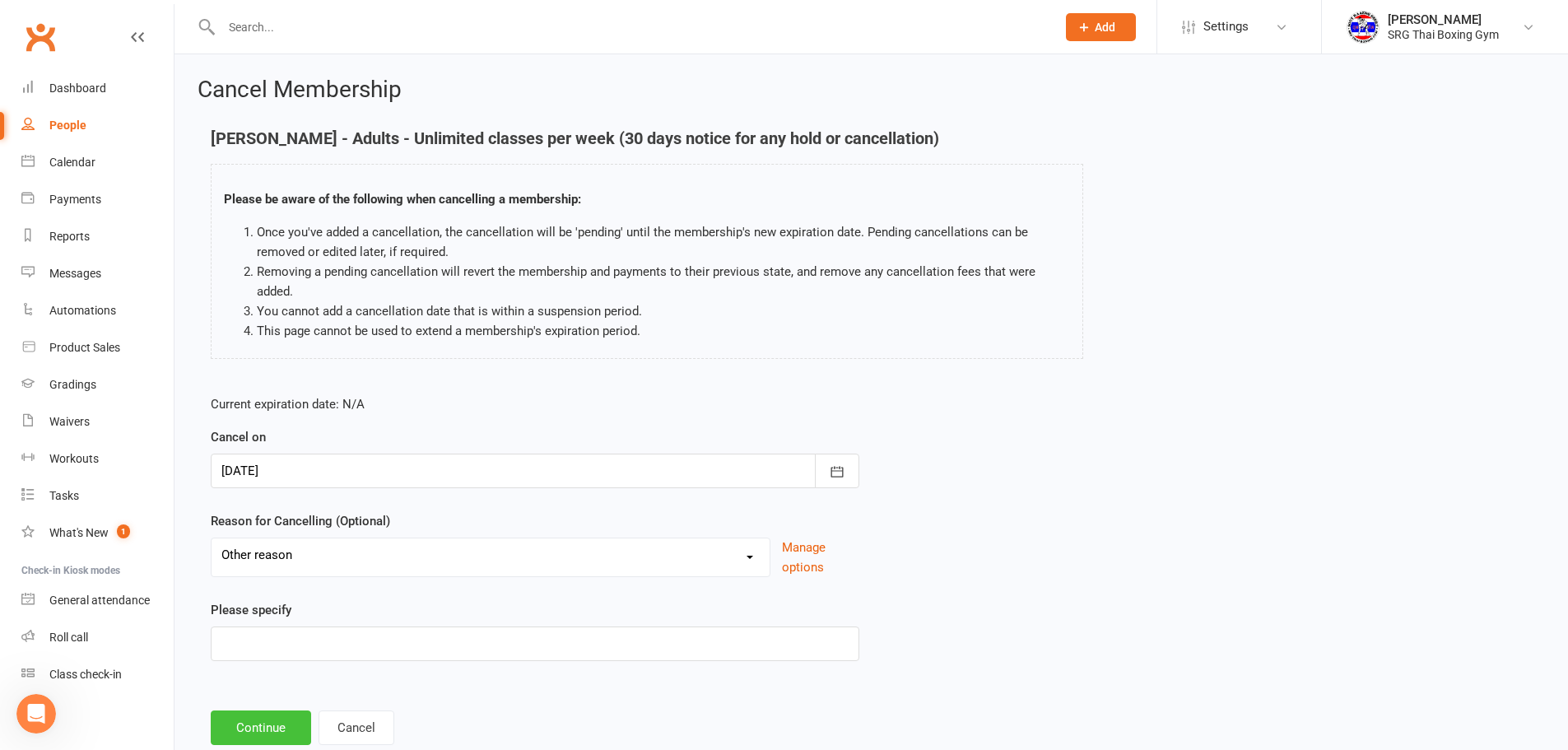
click at [256, 735] on button "Continue" at bounding box center [260, 728] width 101 height 34
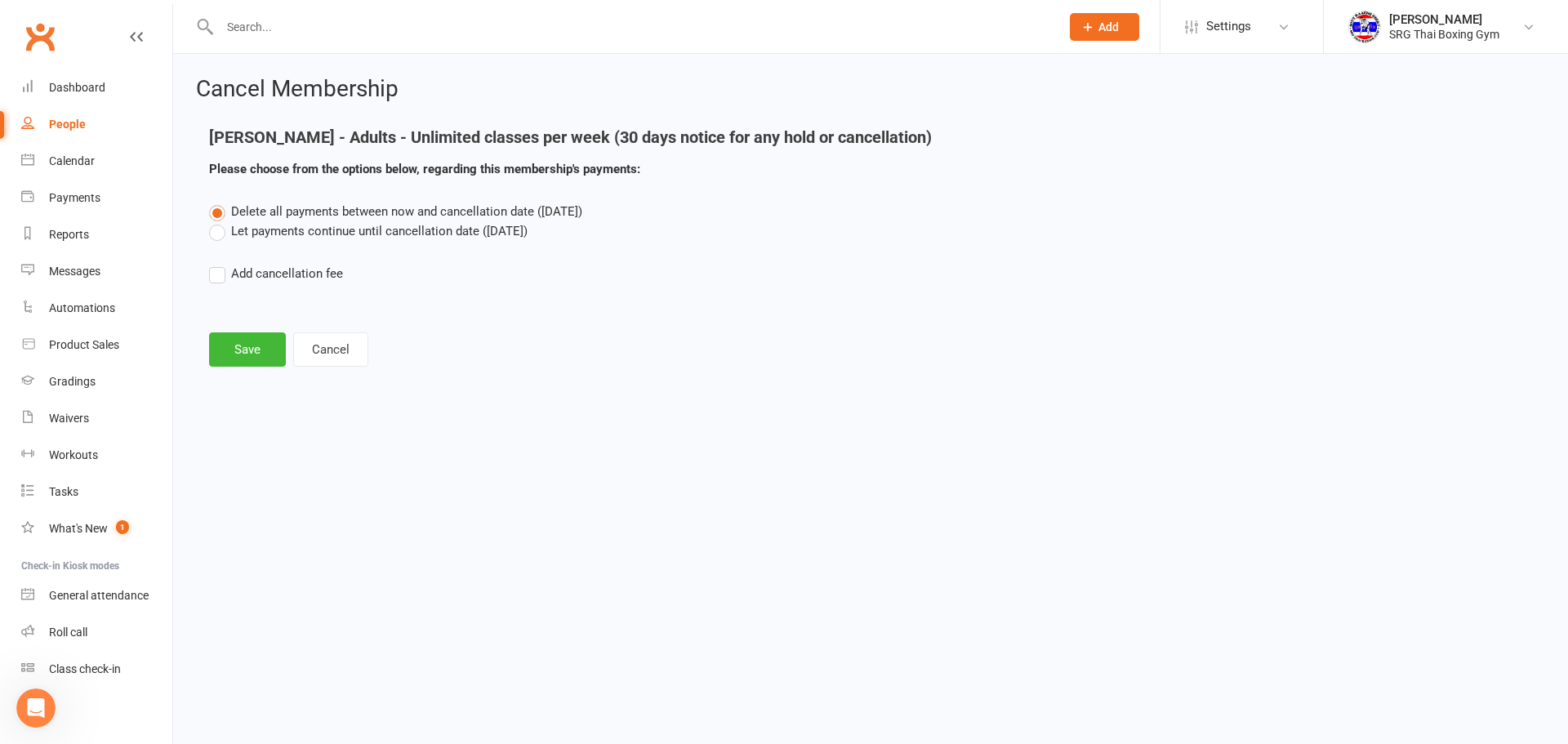
click at [378, 223] on label "Let payments continue until cancellation date ([DATE])" at bounding box center [368, 231] width 318 height 20
click at [220, 221] on input "Let payments continue until cancellation date ([DATE])" at bounding box center [214, 221] width 10 height 0
click at [269, 365] on button "Save" at bounding box center [247, 350] width 77 height 34
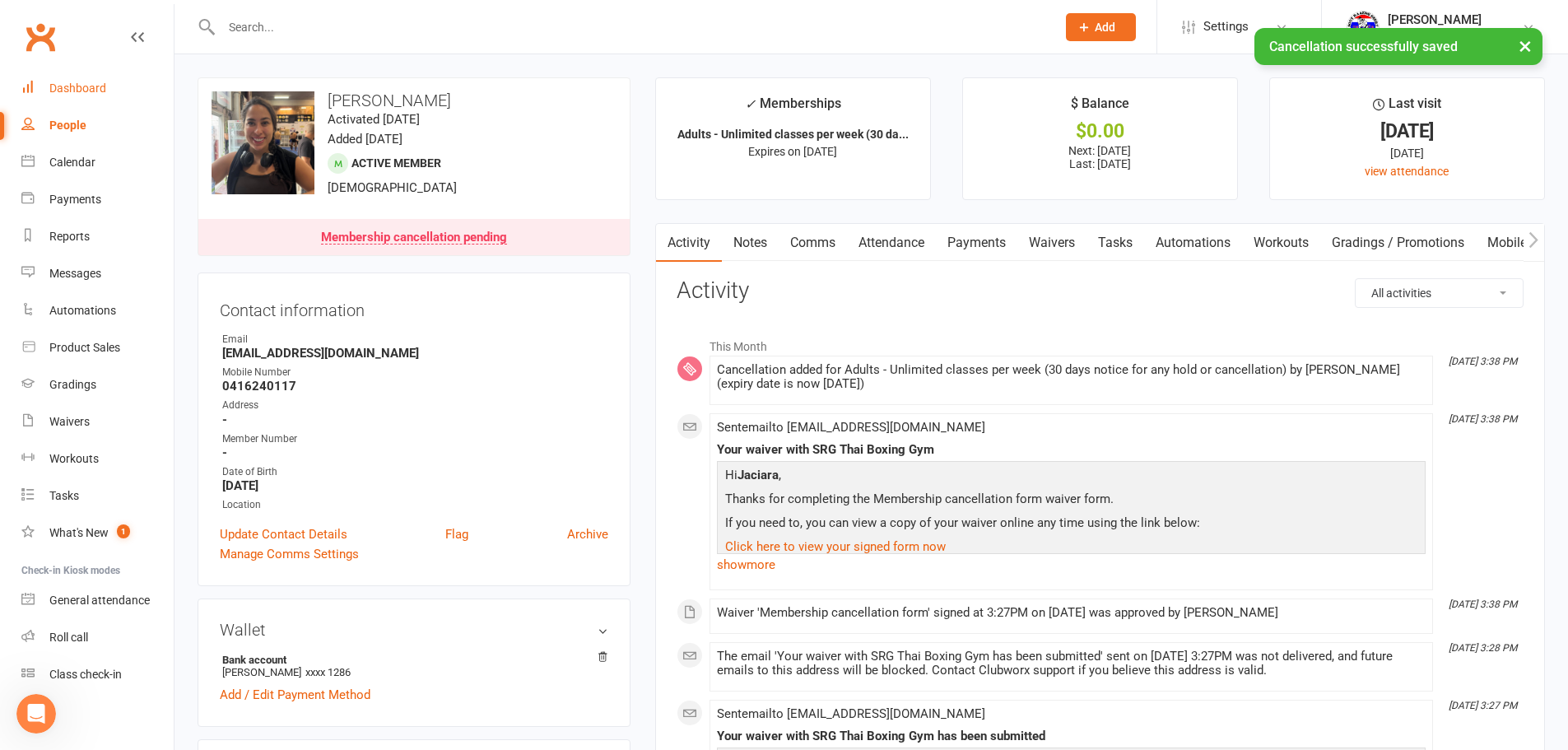
click at [110, 90] on link "Dashboard" at bounding box center [97, 88] width 153 height 37
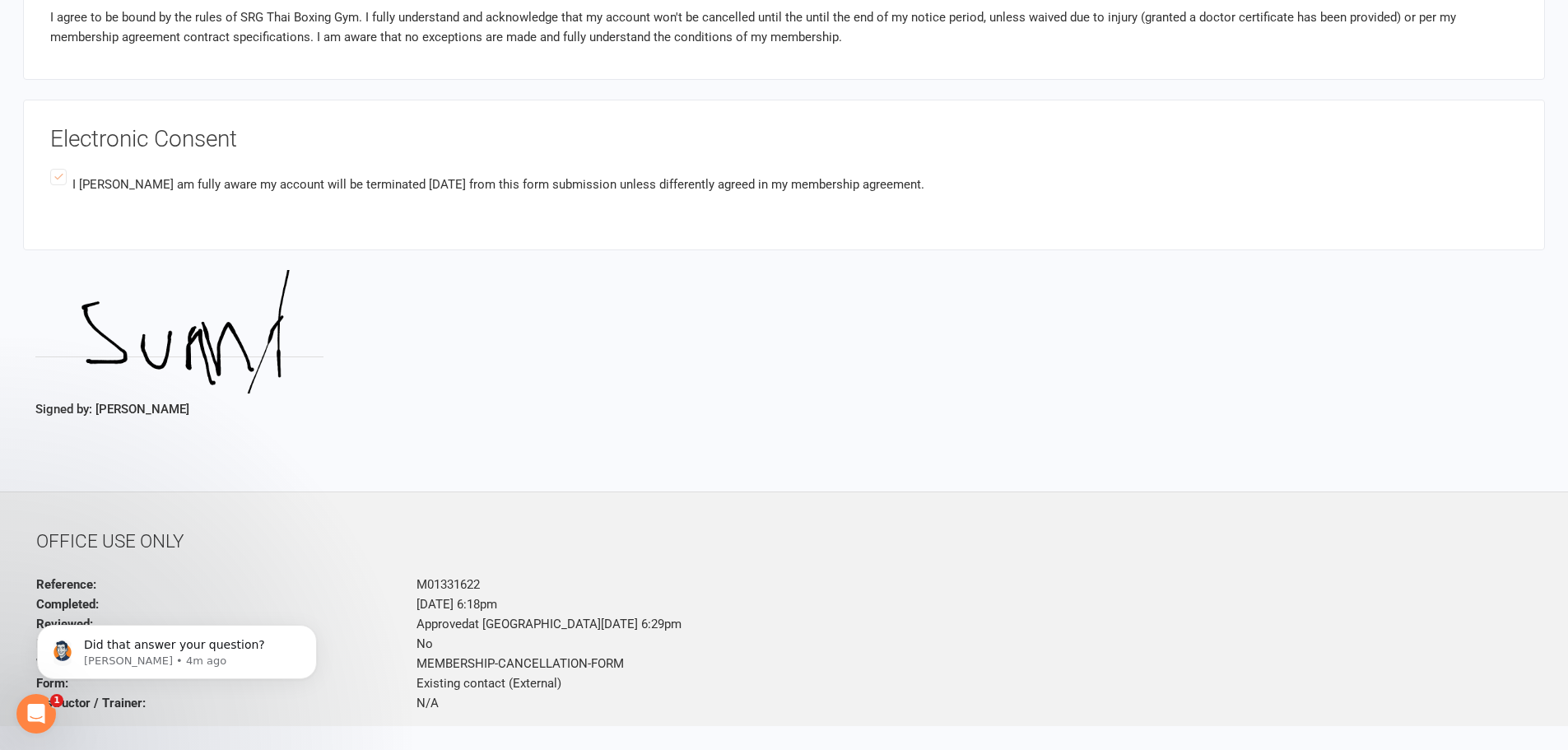
drag, startPoint x: 1352, startPoint y: 355, endPoint x: 1309, endPoint y: 341, distance: 45.2
